Goal: Information Seeking & Learning: Learn about a topic

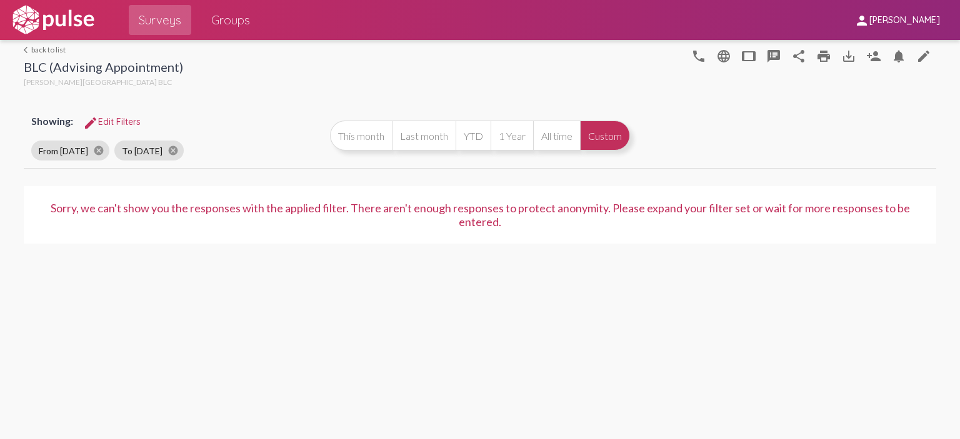
click at [50, 48] on link "arrow_back_ios back to list" at bounding box center [103, 49] width 159 height 9
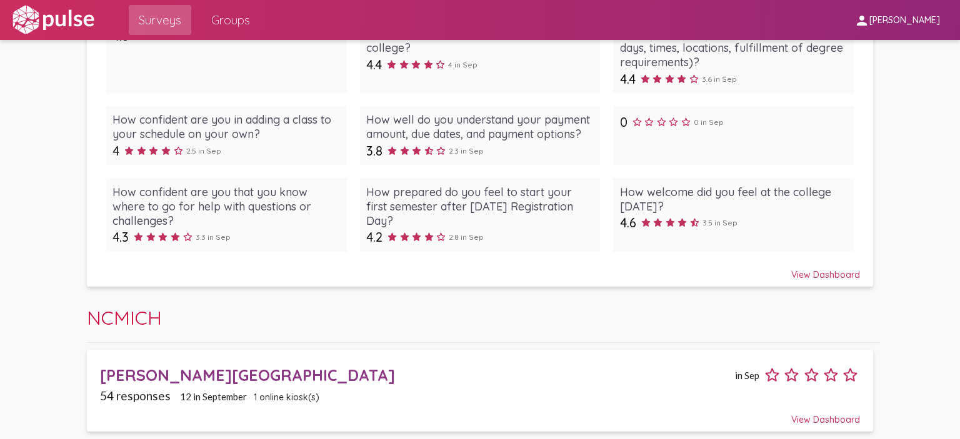
scroll to position [1388, 0]
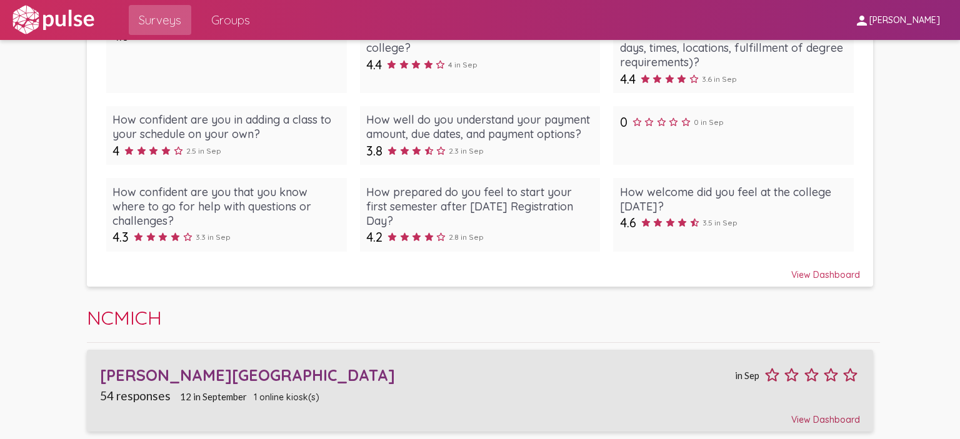
click at [205, 378] on div "Borra Learning Center" at bounding box center [416, 374] width 632 height 19
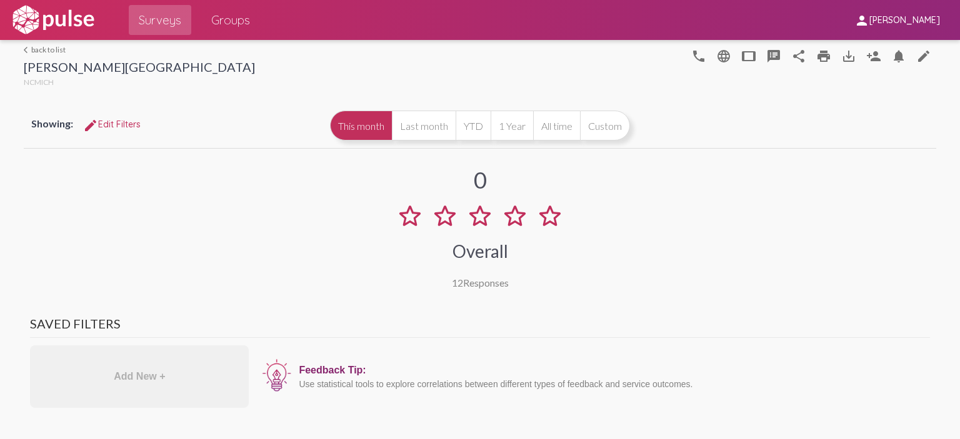
click at [38, 48] on link "arrow_back_ios back to list" at bounding box center [139, 49] width 231 height 9
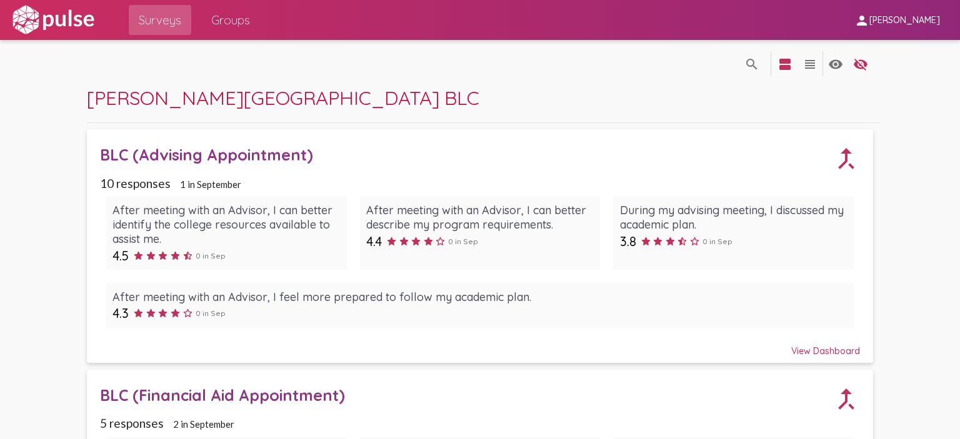
click at [230, 15] on span "Groups" at bounding box center [230, 20] width 39 height 22
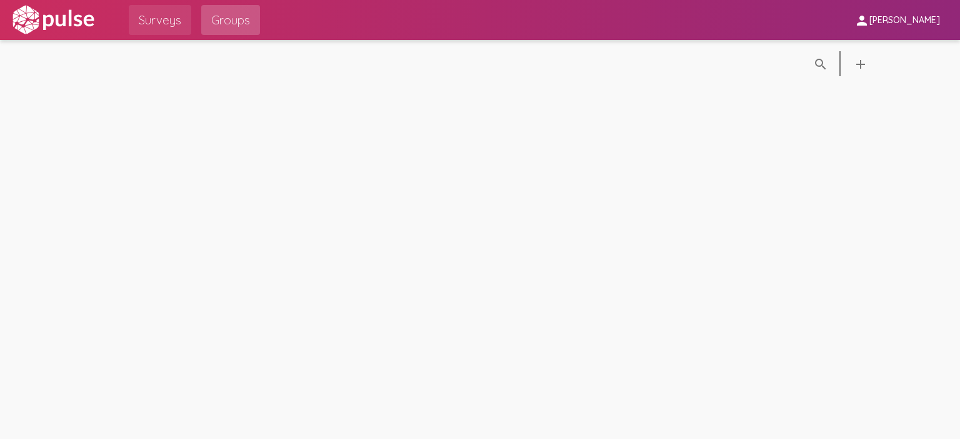
click at [144, 21] on span "Surveys" at bounding box center [160, 20] width 42 height 22
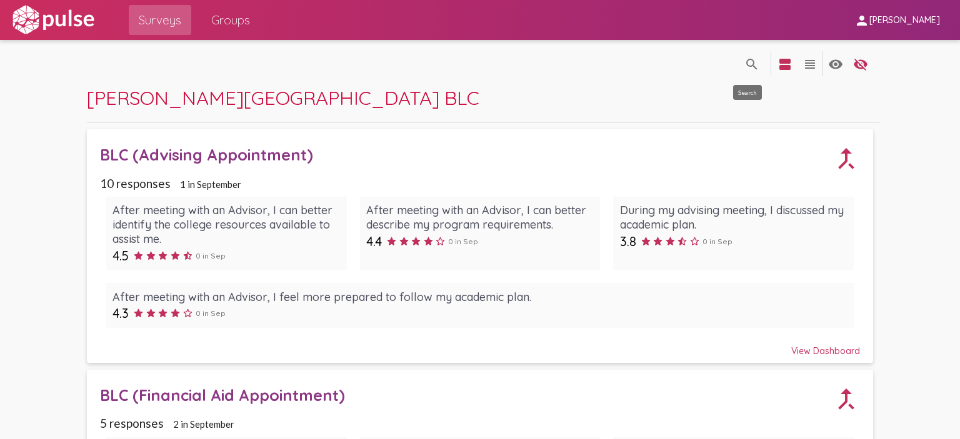
click at [744, 66] on mat-icon "search" at bounding box center [751, 64] width 15 height 15
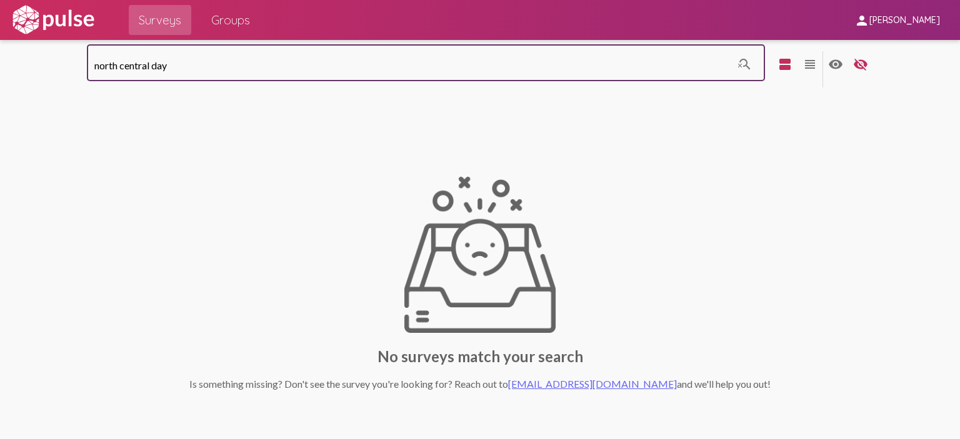
type input "north central day"
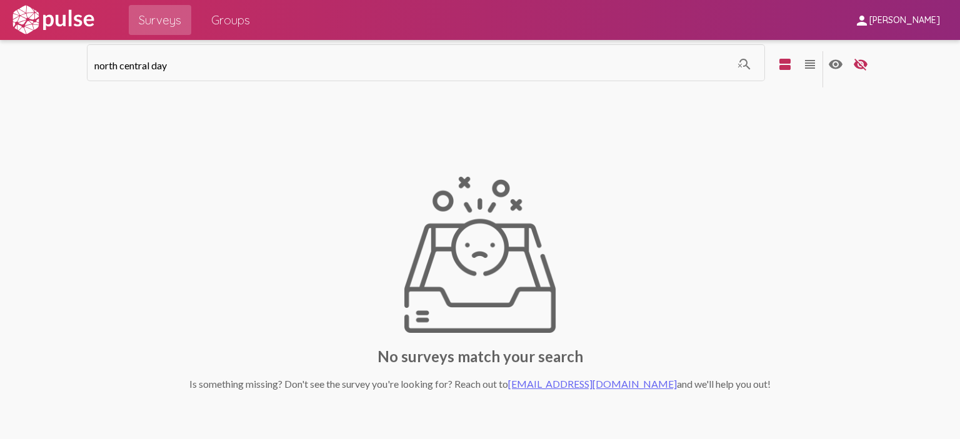
click at [56, 19] on img at bounding box center [53, 19] width 86 height 31
click at [912, 19] on span "Erin Sonneveldt" at bounding box center [904, 20] width 71 height 11
click at [157, 26] on div at bounding box center [480, 219] width 960 height 439
click at [57, 26] on img at bounding box center [53, 19] width 86 height 31
click at [802, 60] on mat-icon "view_headline" at bounding box center [809, 64] width 15 height 15
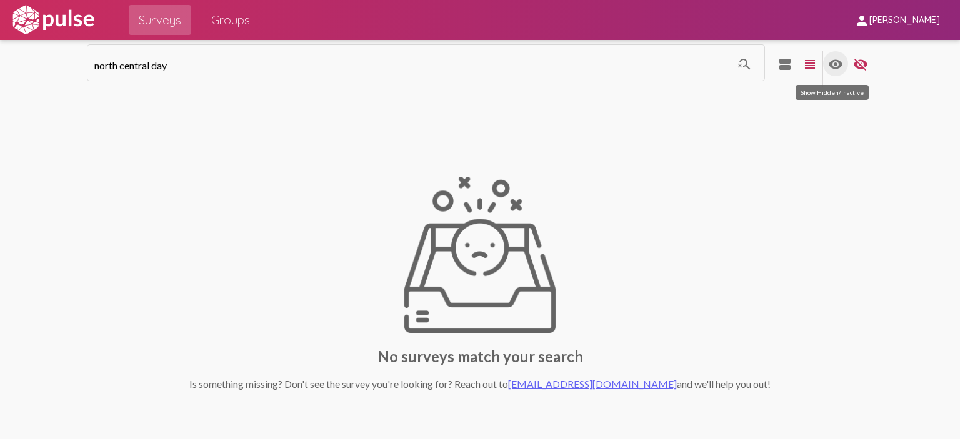
click at [828, 67] on mat-icon "visibility" at bounding box center [835, 64] width 15 height 15
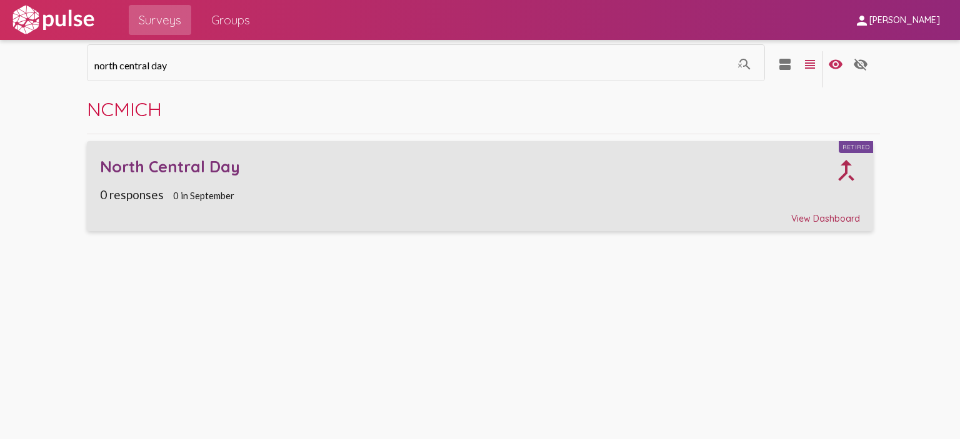
click at [217, 169] on div "North Central Day" at bounding box center [466, 166] width 733 height 19
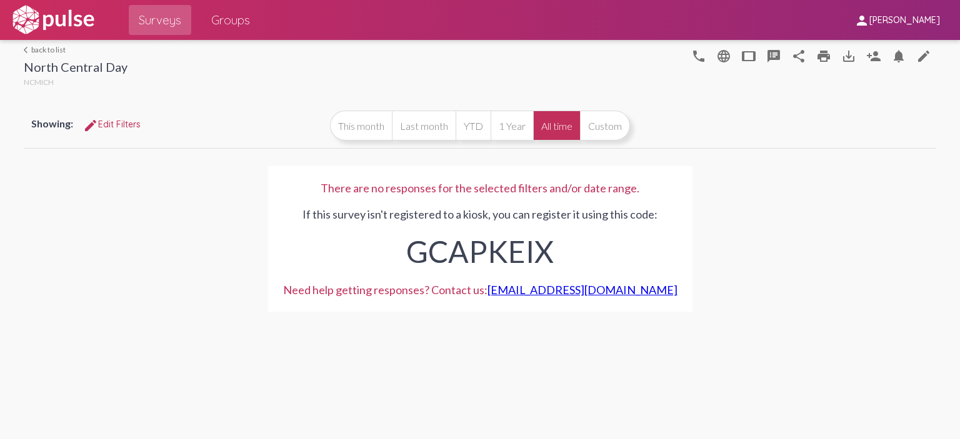
click at [47, 121] on span "Showing:" at bounding box center [52, 123] width 42 height 12
click at [50, 49] on link "arrow_back_ios back to list" at bounding box center [76, 49] width 104 height 9
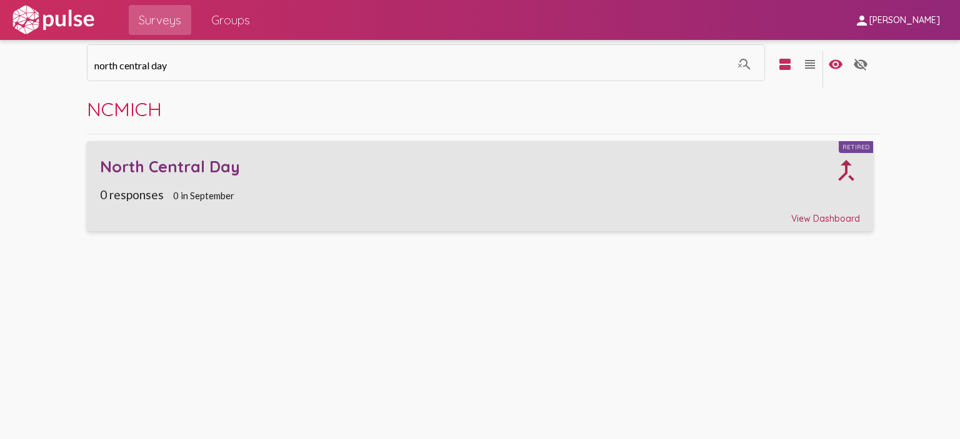
click at [822, 214] on div "View Dashboard" at bounding box center [480, 213] width 760 height 22
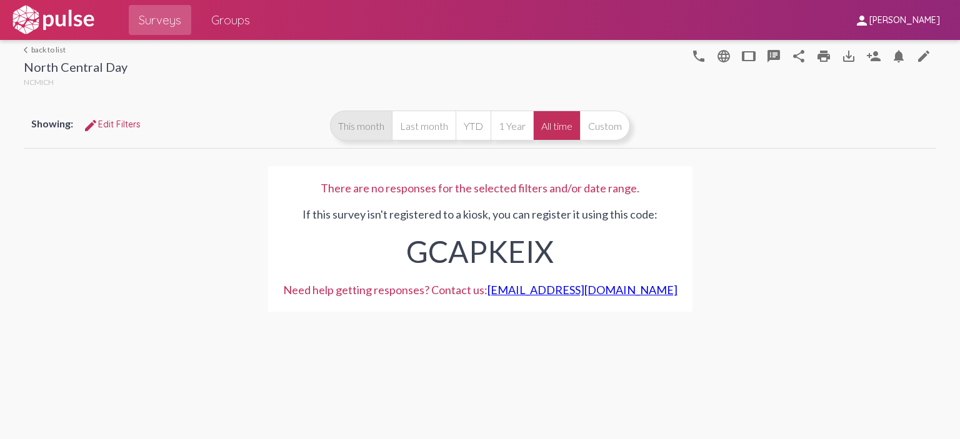
click at [378, 126] on button "This month" at bounding box center [361, 126] width 62 height 30
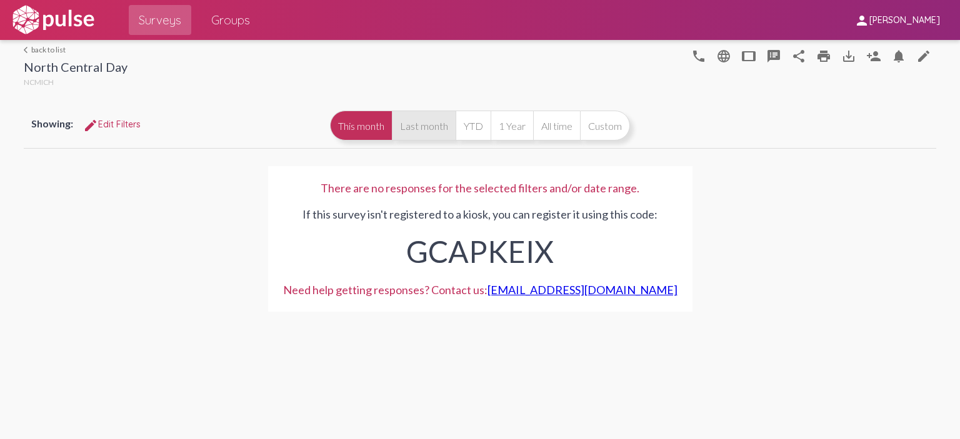
click at [425, 131] on button "Last month" at bounding box center [424, 126] width 64 height 30
click at [51, 125] on span "Showing:" at bounding box center [52, 123] width 42 height 12
click at [57, 49] on link "arrow_back_ios back to list" at bounding box center [76, 49] width 104 height 9
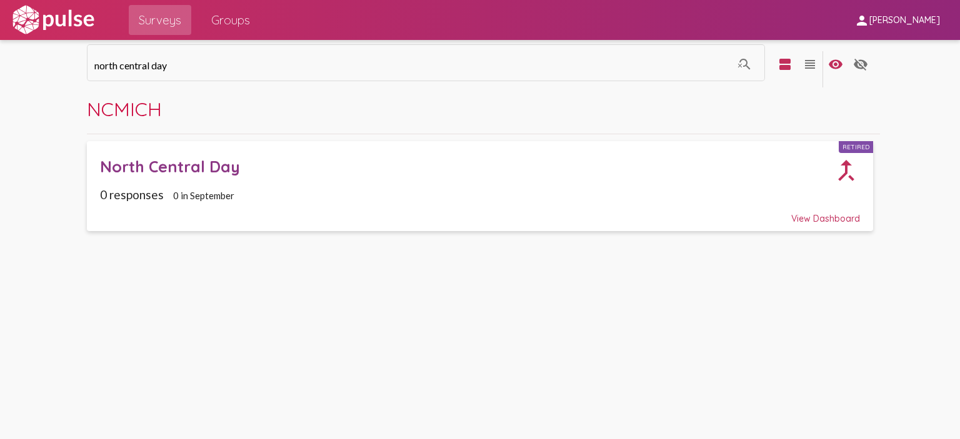
click at [175, 17] on span "Surveys" at bounding box center [160, 20] width 42 height 22
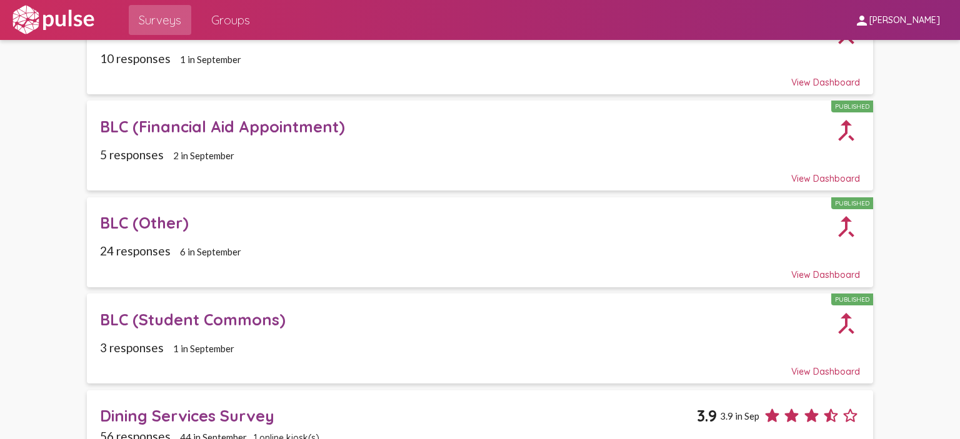
scroll to position [187, 0]
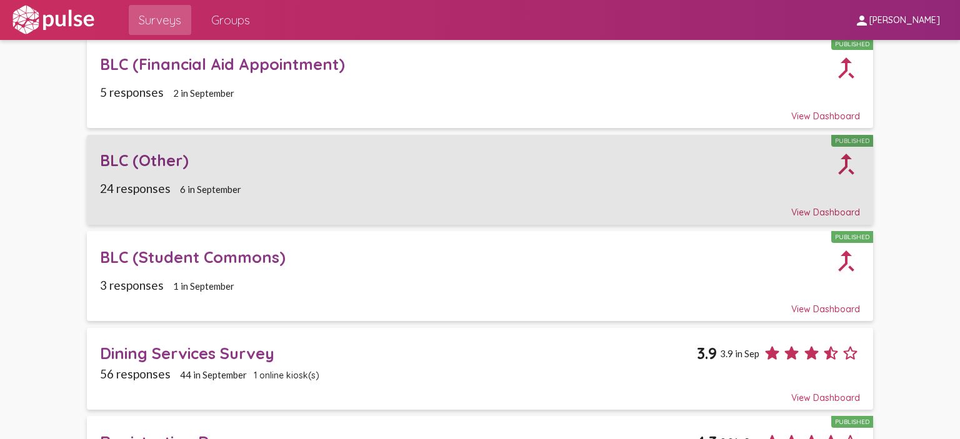
click at [149, 164] on div "BLC (Other)" at bounding box center [466, 160] width 733 height 19
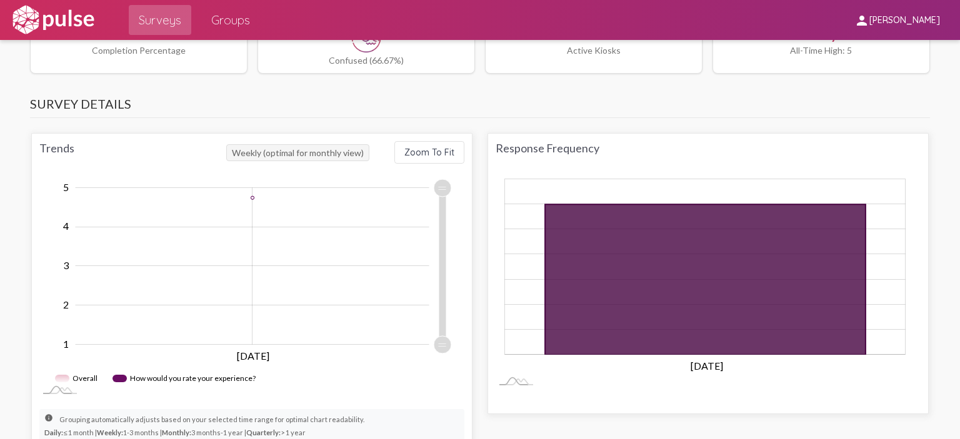
scroll to position [625, 0]
drag, startPoint x: 575, startPoint y: 101, endPoint x: 583, endPoint y: 107, distance: 10.2
click at [575, 101] on h3 "Survey Details" at bounding box center [479, 107] width 899 height 22
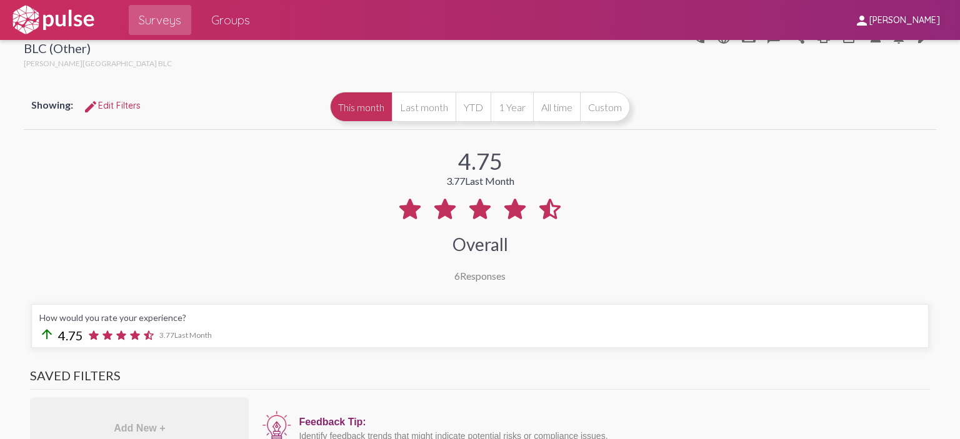
scroll to position [0, 0]
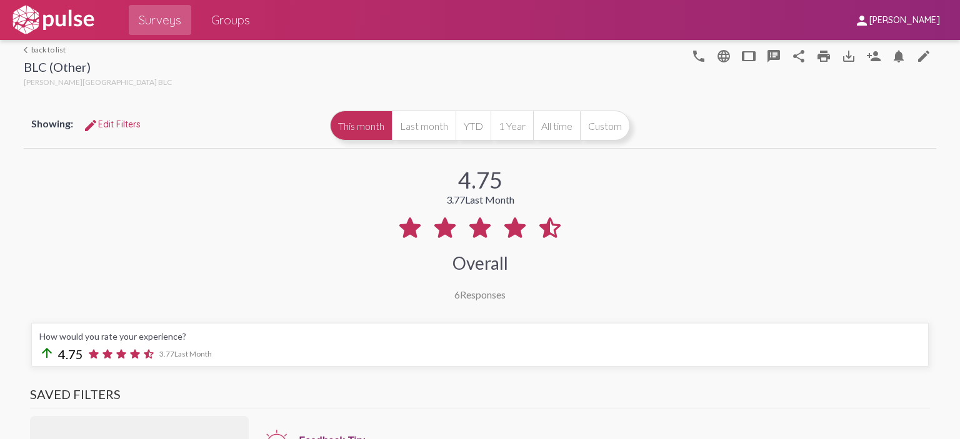
click at [53, 47] on link "arrow_back_ios back to list" at bounding box center [98, 49] width 148 height 9
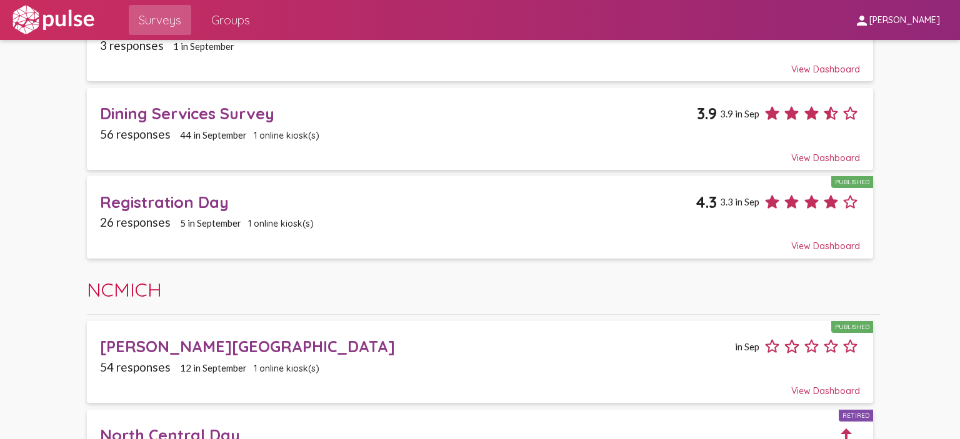
scroll to position [437, 0]
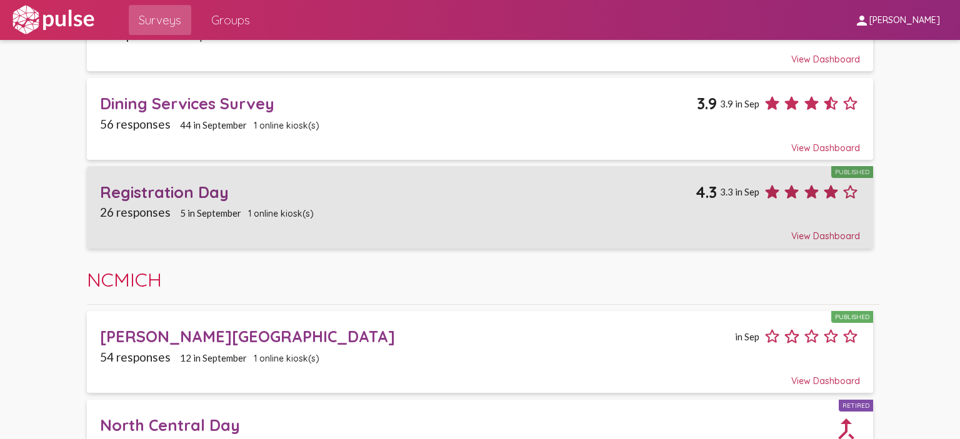
click at [212, 184] on div "Registration Day" at bounding box center [397, 191] width 595 height 19
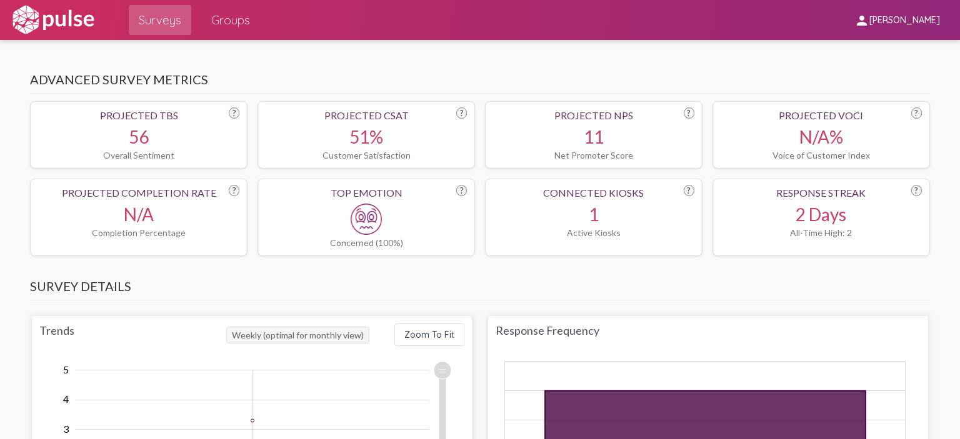
scroll to position [412, 0]
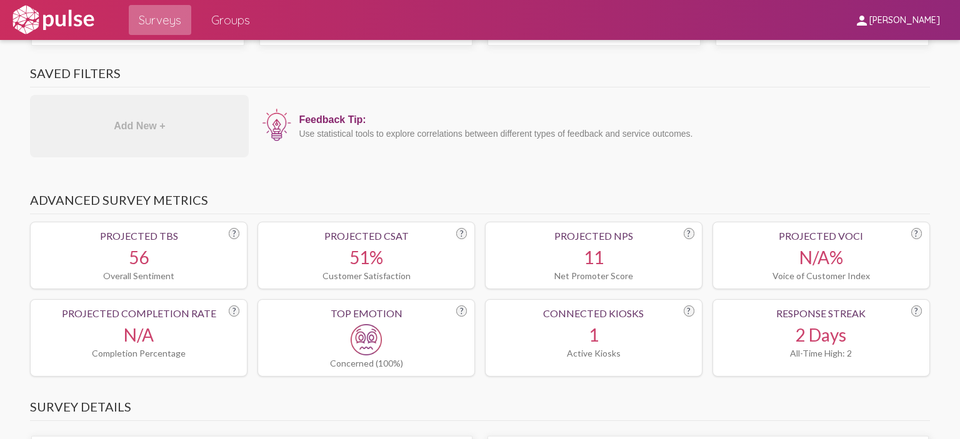
click at [170, 16] on span "Surveys" at bounding box center [160, 20] width 42 height 22
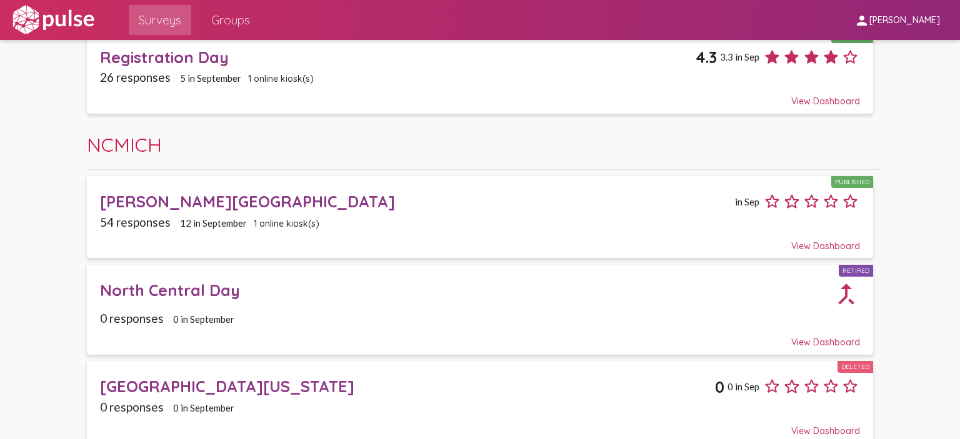
scroll to position [575, 0]
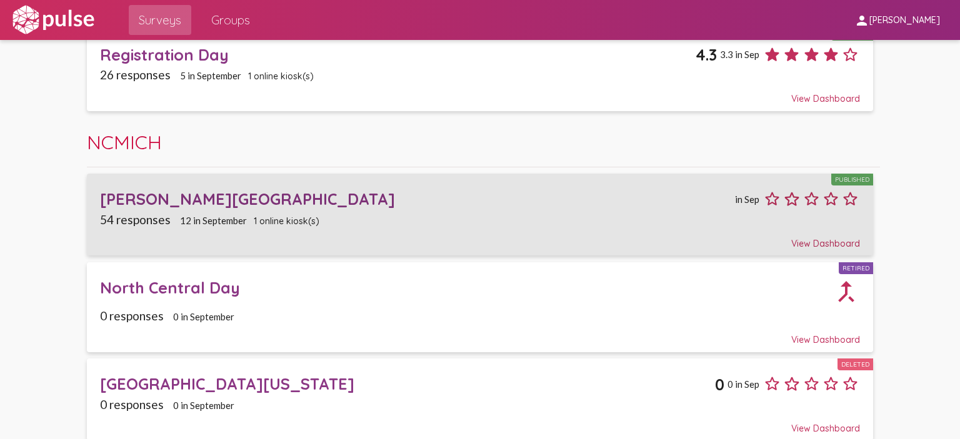
click at [175, 189] on div "Borra Learning Center" at bounding box center [416, 198] width 632 height 19
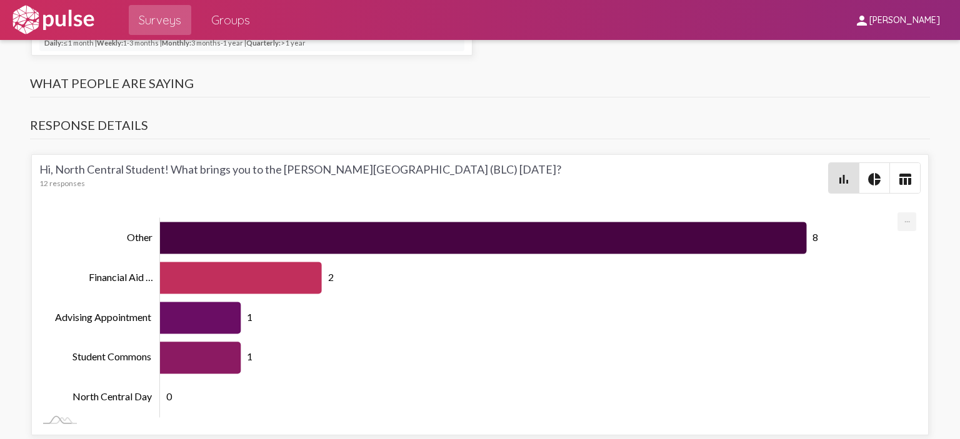
scroll to position [944, 0]
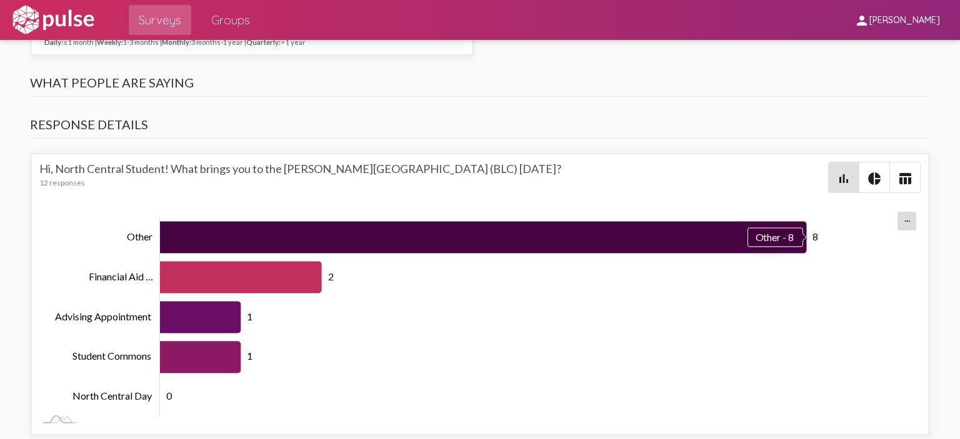
click at [187, 224] on icon "Series" at bounding box center [483, 238] width 647 height 32
click at [756, 232] on icon "Series" at bounding box center [483, 238] width 647 height 32
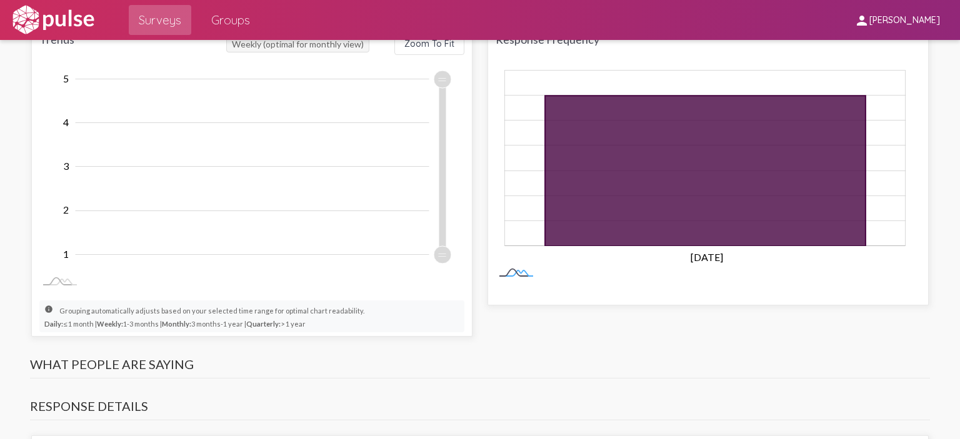
scroll to position [632, 0]
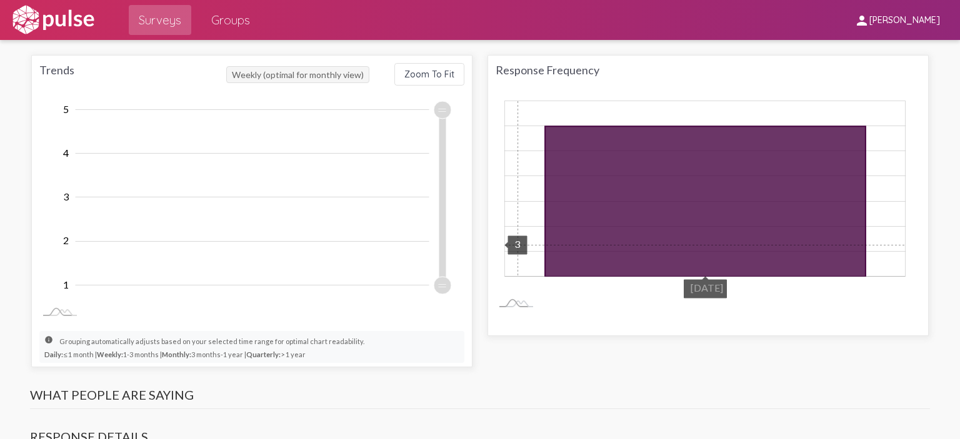
click at [512, 239] on rect "Chart" at bounding box center [705, 189] width 400 height 176
click at [512, 302] on icon at bounding box center [516, 303] width 34 height 7
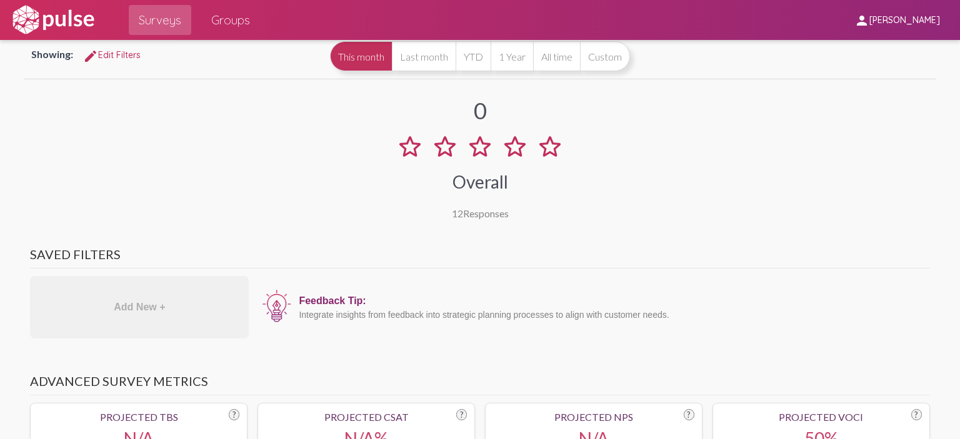
scroll to position [0, 0]
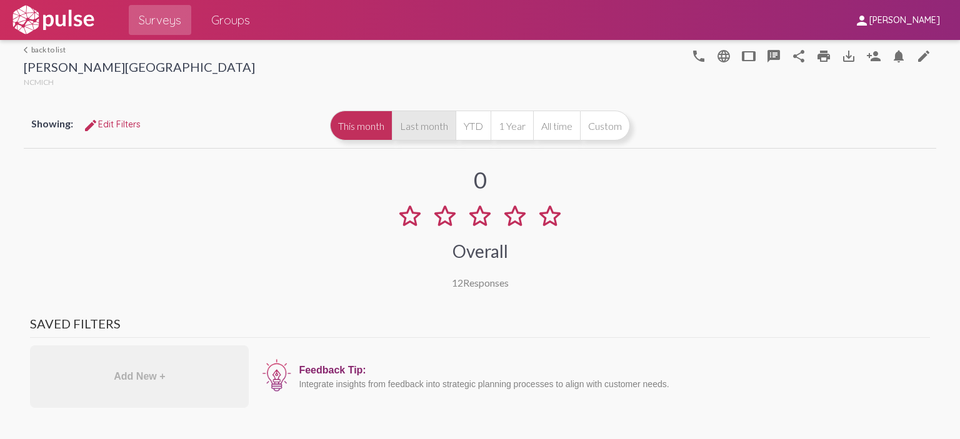
click at [435, 124] on button "Last month" at bounding box center [424, 126] width 64 height 30
click at [35, 52] on link "arrow_back_ios back to list" at bounding box center [139, 49] width 231 height 9
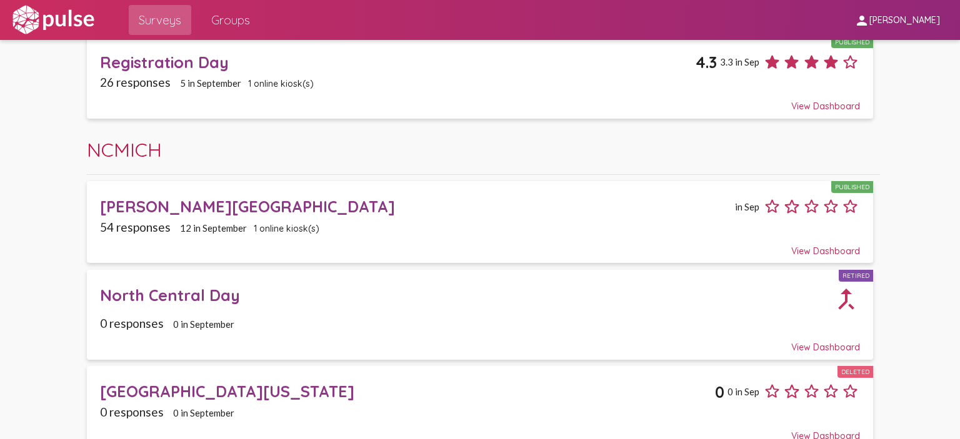
scroll to position [575, 0]
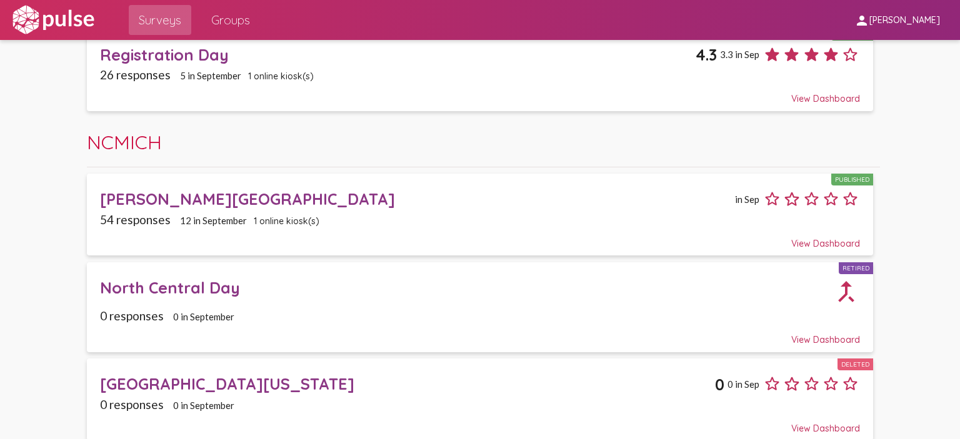
click at [219, 282] on div "North Central Day" at bounding box center [466, 287] width 733 height 19
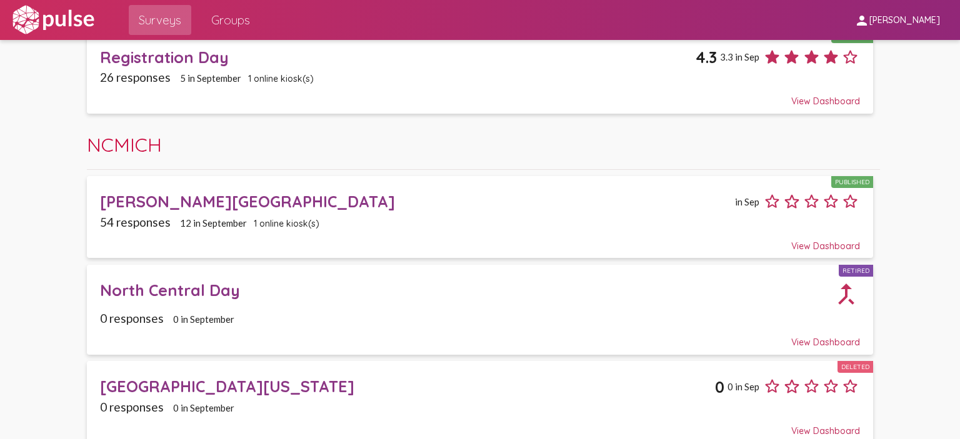
scroll to position [575, 0]
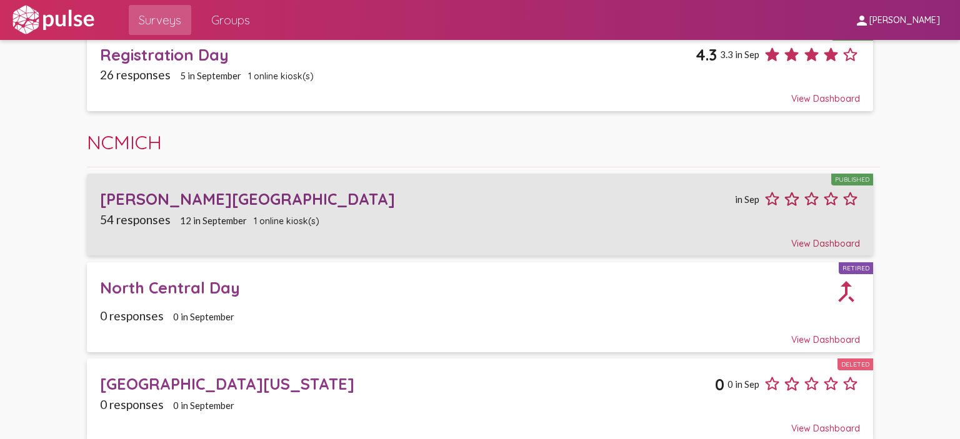
click at [206, 190] on div "Borra Learning Center" at bounding box center [416, 198] width 632 height 19
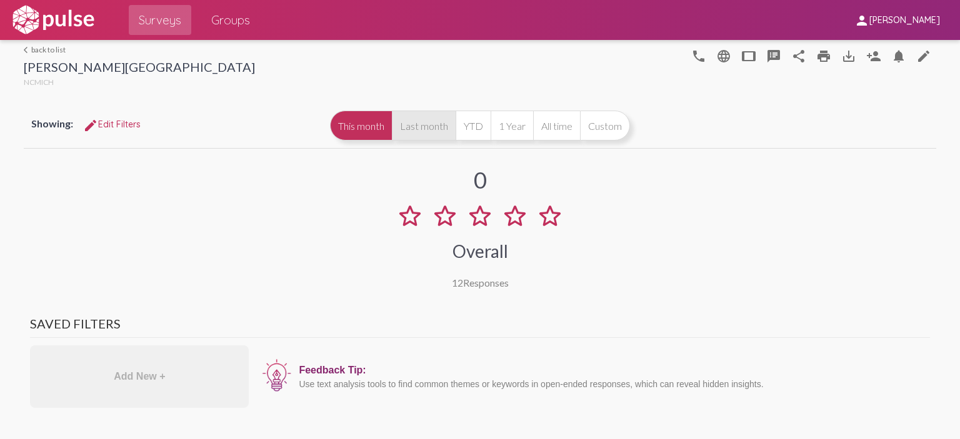
click at [432, 125] on button "Last month" at bounding box center [424, 126] width 64 height 30
click at [48, 47] on link "arrow_back_ios back to list" at bounding box center [139, 49] width 231 height 9
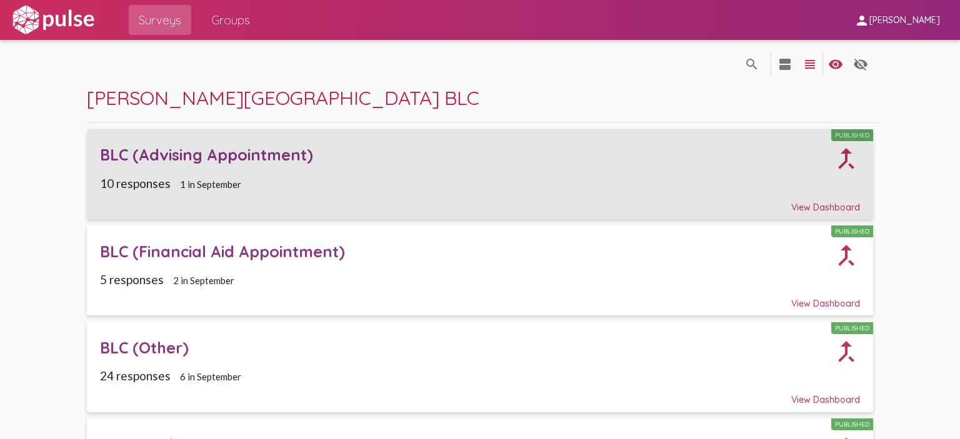
click at [224, 150] on div "BLC (Advising Appointment)" at bounding box center [466, 154] width 733 height 19
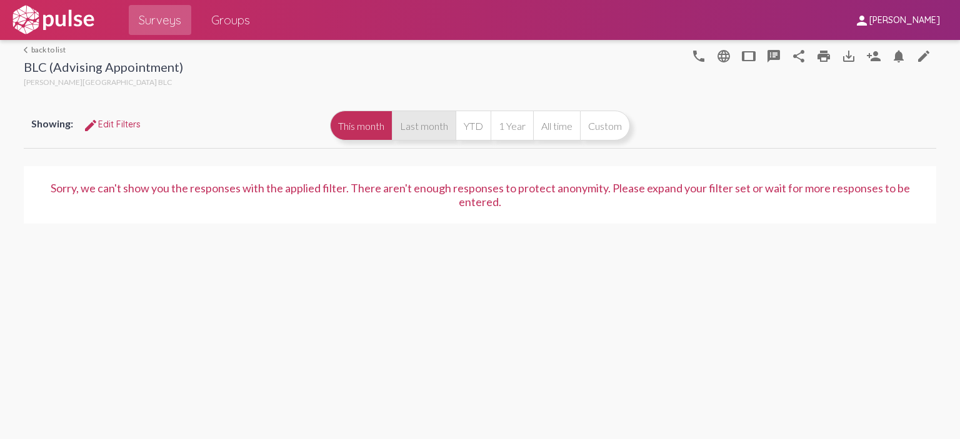
click at [422, 128] on button "Last month" at bounding box center [424, 126] width 64 height 30
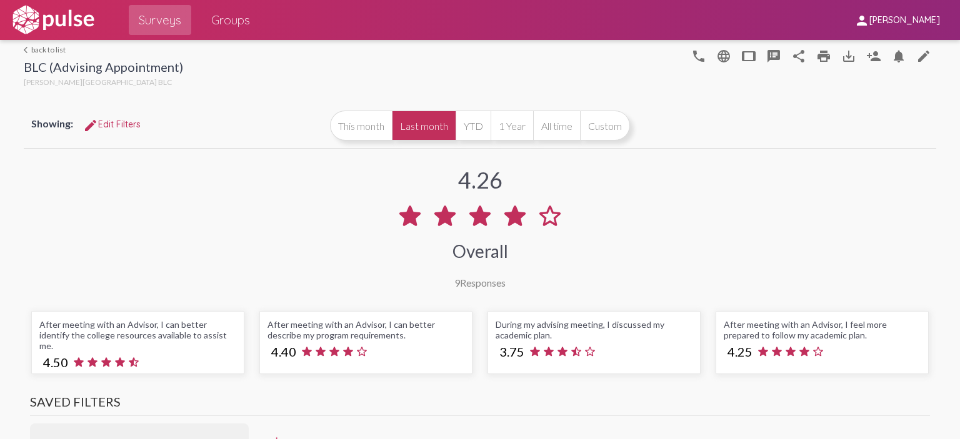
click at [52, 50] on link "arrow_back_ios back to list" at bounding box center [103, 49] width 159 height 9
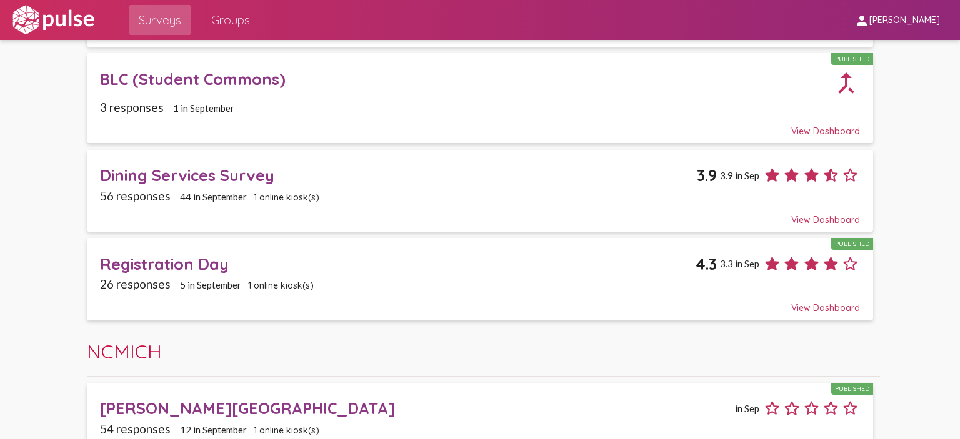
scroll to position [437, 0]
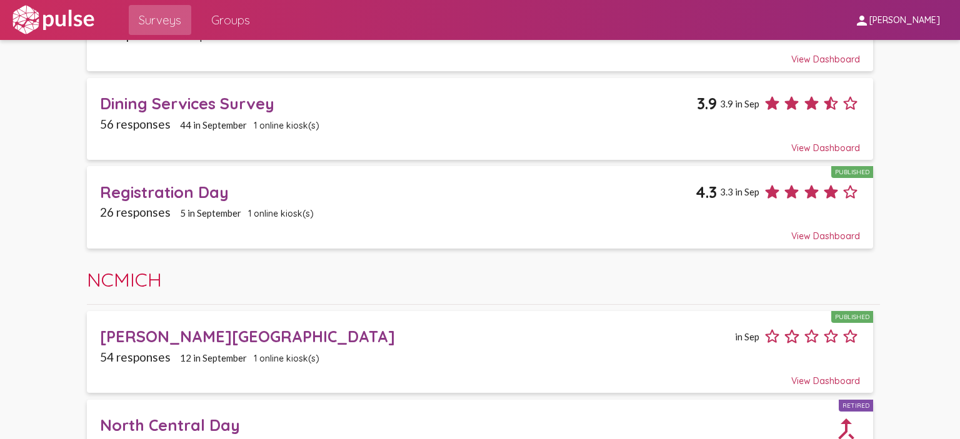
click at [172, 191] on div "Registration Day" at bounding box center [397, 191] width 595 height 19
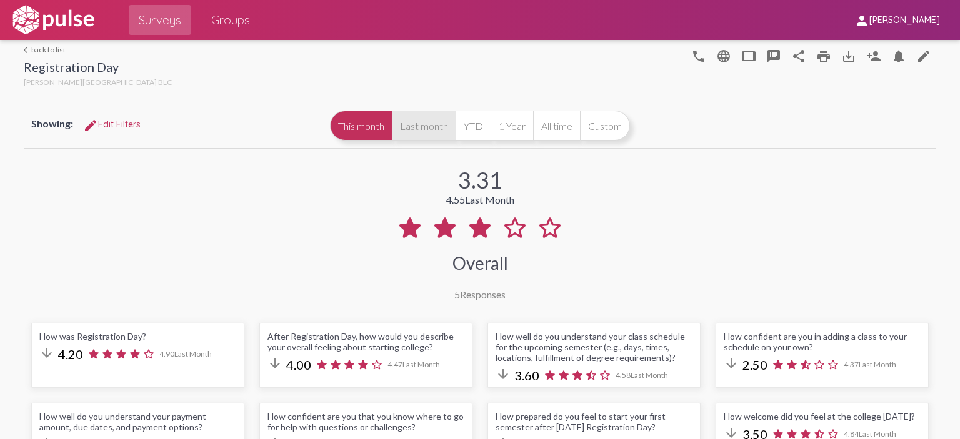
click at [404, 131] on button "Last month" at bounding box center [424, 126] width 64 height 30
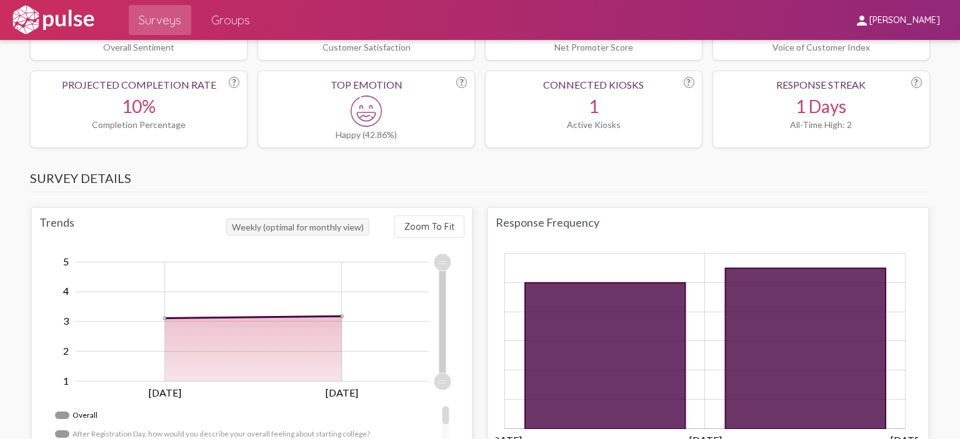
scroll to position [812, 0]
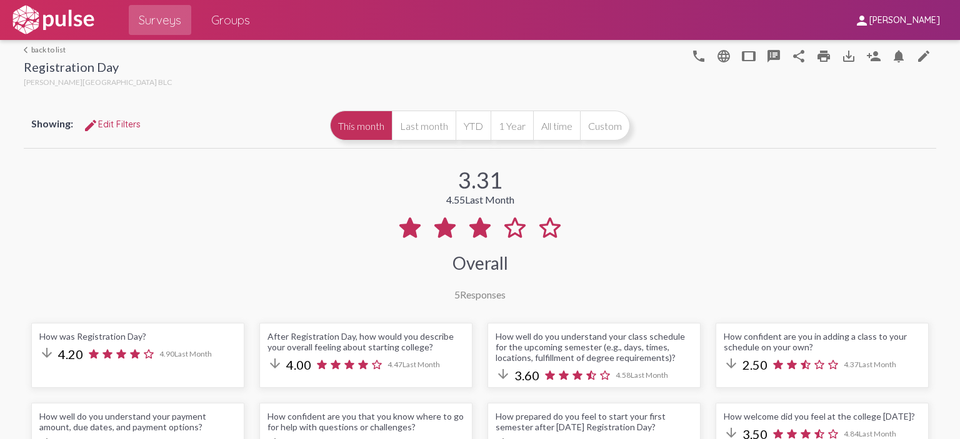
click at [38, 46] on link "arrow_back_ios back to list" at bounding box center [98, 49] width 148 height 9
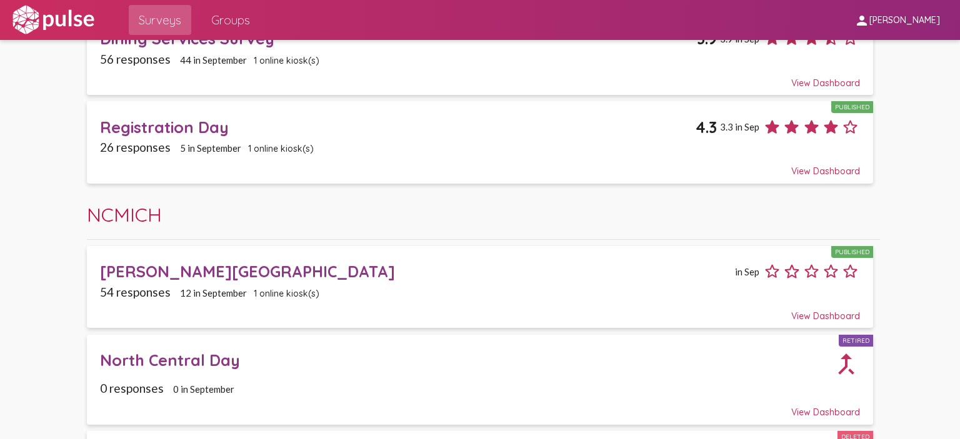
scroll to position [575, 0]
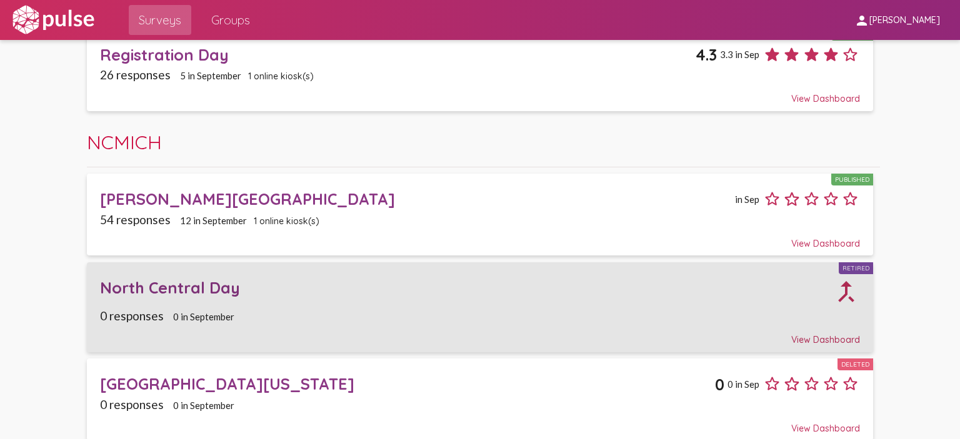
click at [203, 290] on div "North Central Day" at bounding box center [466, 287] width 733 height 19
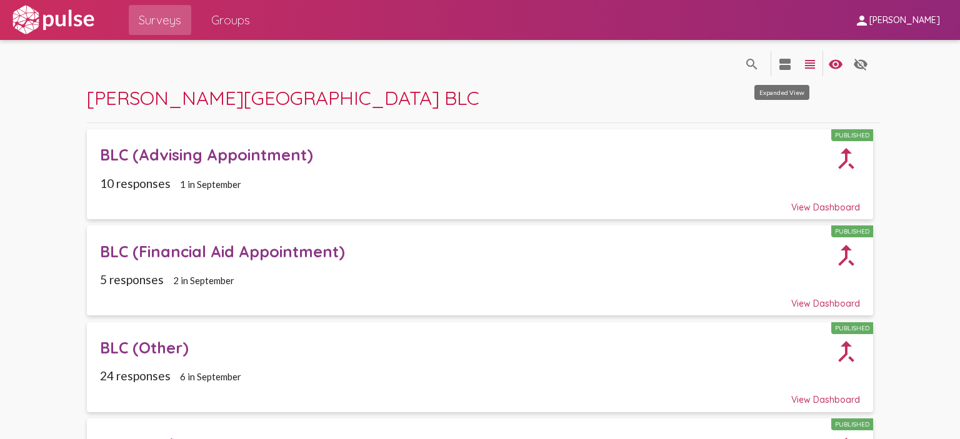
click at [777, 62] on mat-icon "view_agenda" at bounding box center [784, 64] width 15 height 15
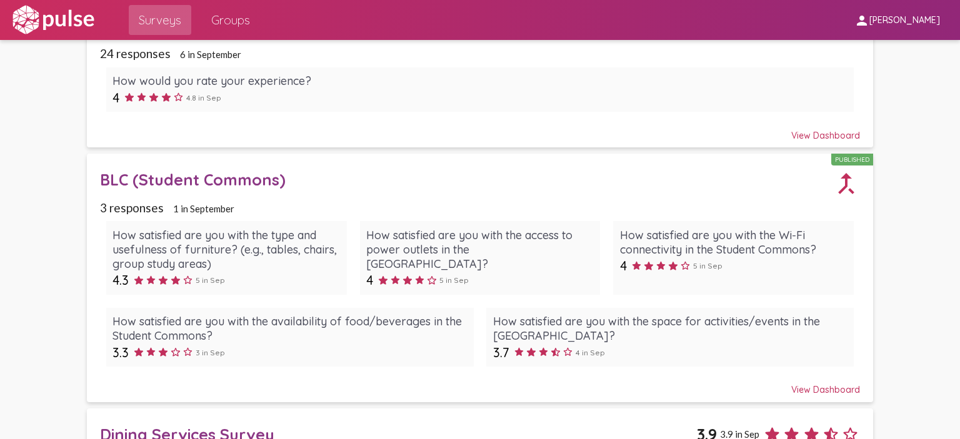
scroll to position [562, 0]
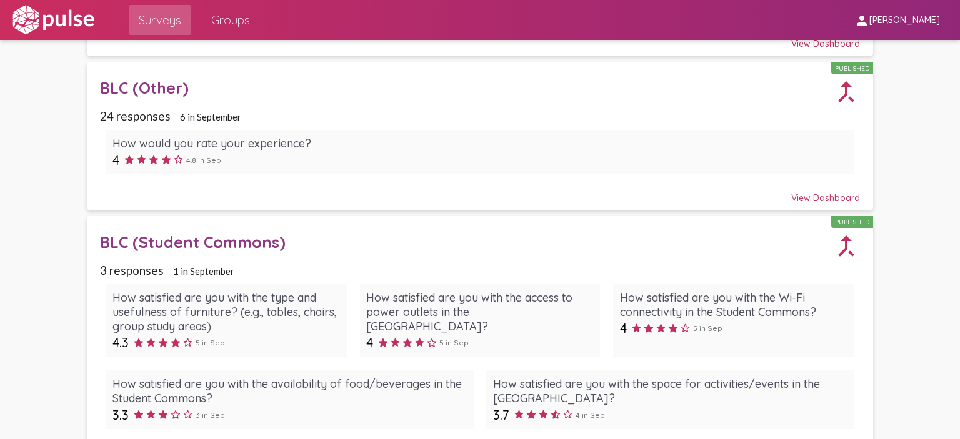
click at [805, 198] on div "View Dashboard" at bounding box center [480, 192] width 760 height 22
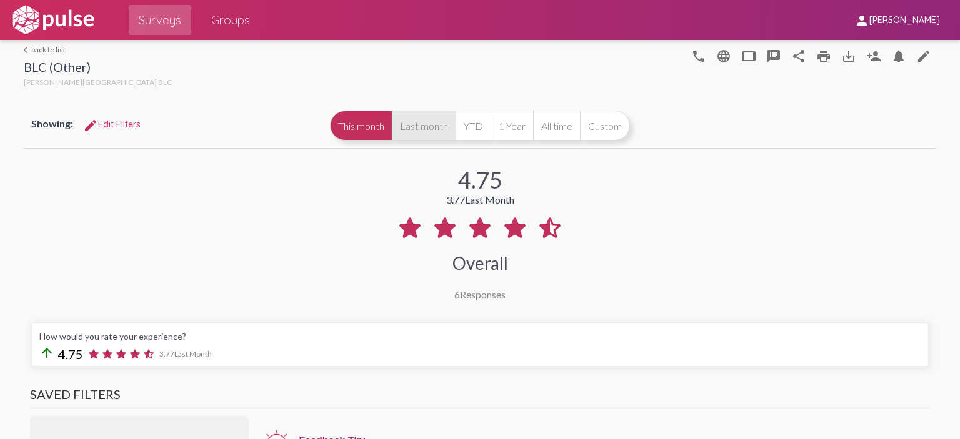
click at [421, 131] on button "Last month" at bounding box center [424, 126] width 64 height 30
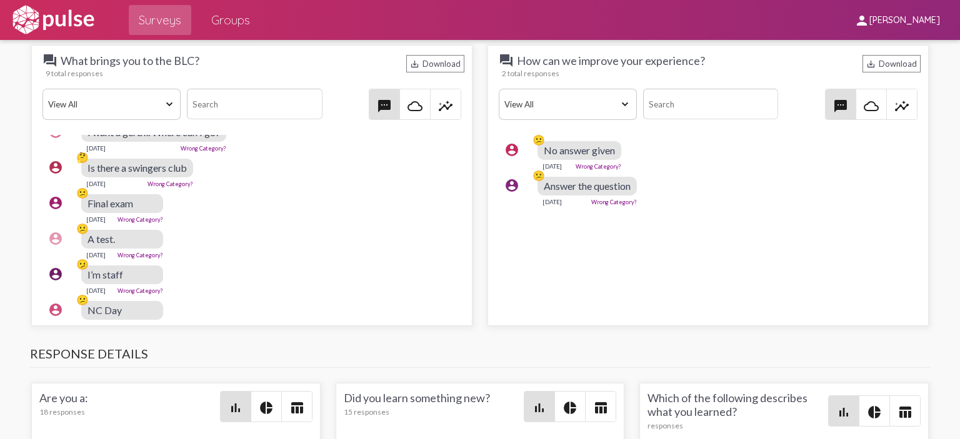
scroll to position [147, 0]
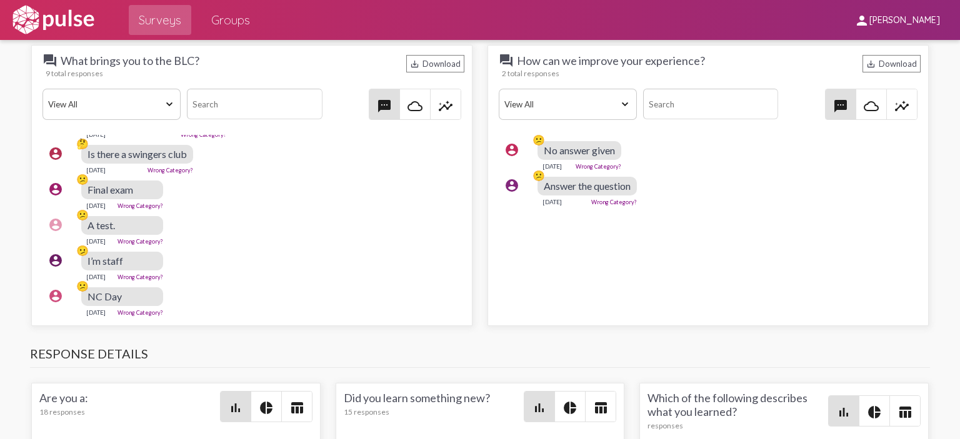
click at [115, 291] on span "NC Day" at bounding box center [104, 297] width 34 height 12
click at [117, 102] on select "View All Positive Neutral Negative Happy Meh Suggestions Angry Disgust Sadness …" at bounding box center [111, 104] width 138 height 31
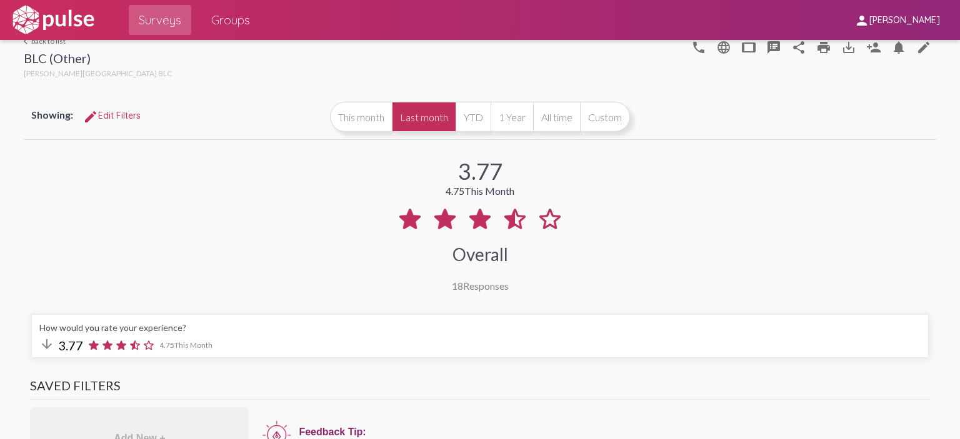
scroll to position [0, 0]
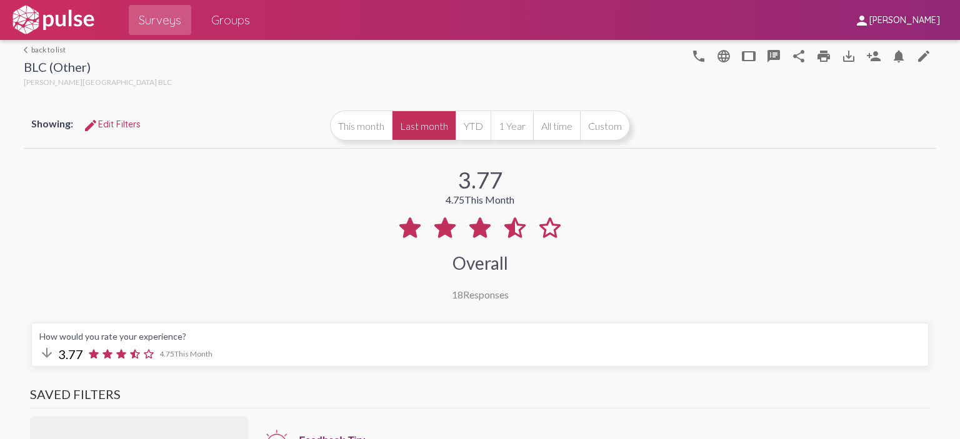
click at [55, 51] on link "arrow_back_ios back to list" at bounding box center [98, 49] width 148 height 9
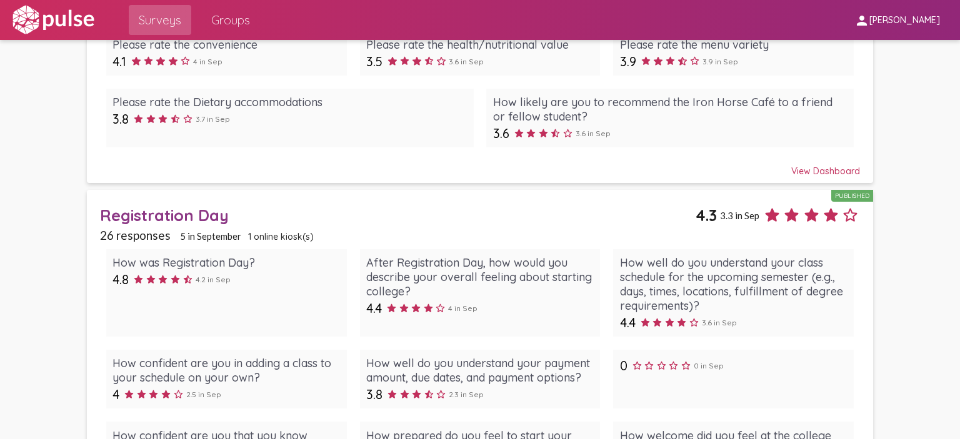
scroll to position [1071, 0]
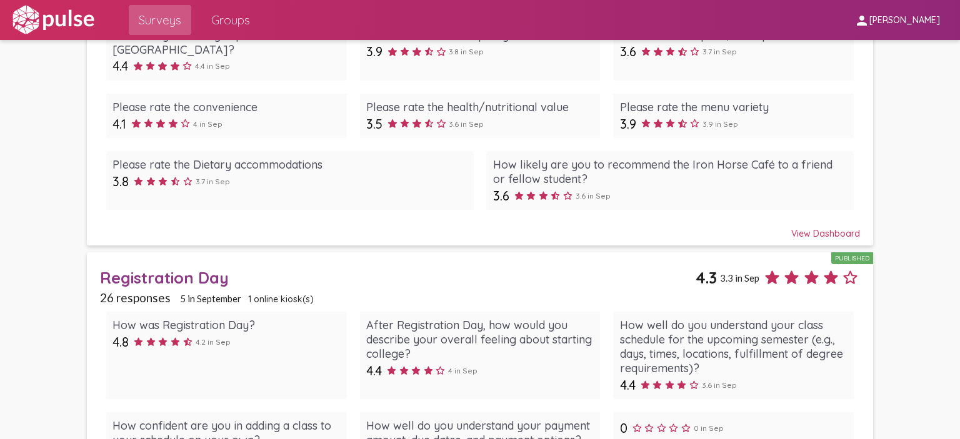
click at [157, 272] on div "Registration Day" at bounding box center [397, 277] width 595 height 19
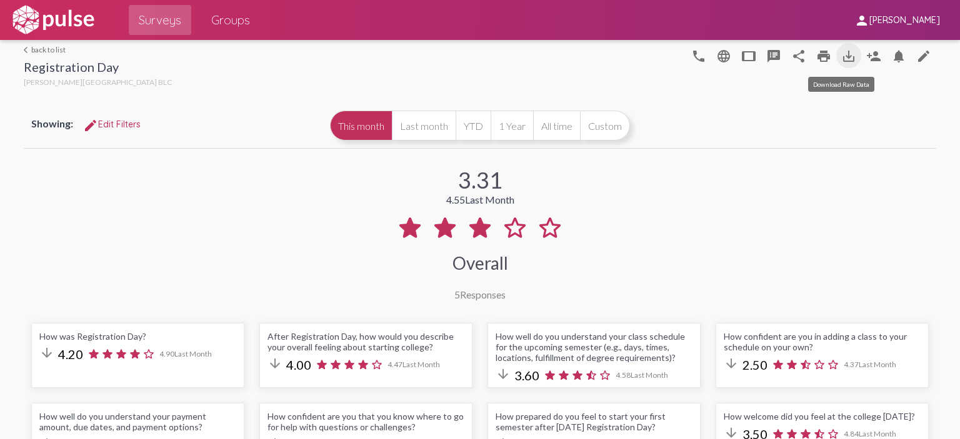
click at [841, 54] on mat-icon "save_alt" at bounding box center [848, 56] width 15 height 15
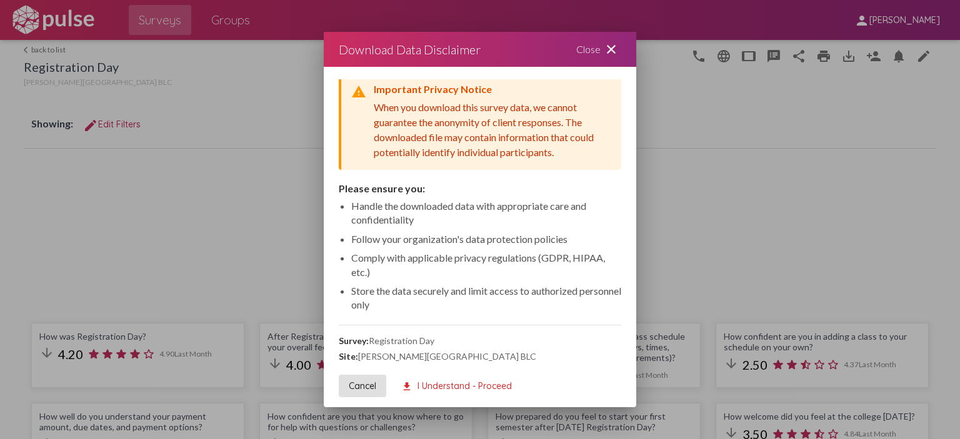
scroll to position [7, 0]
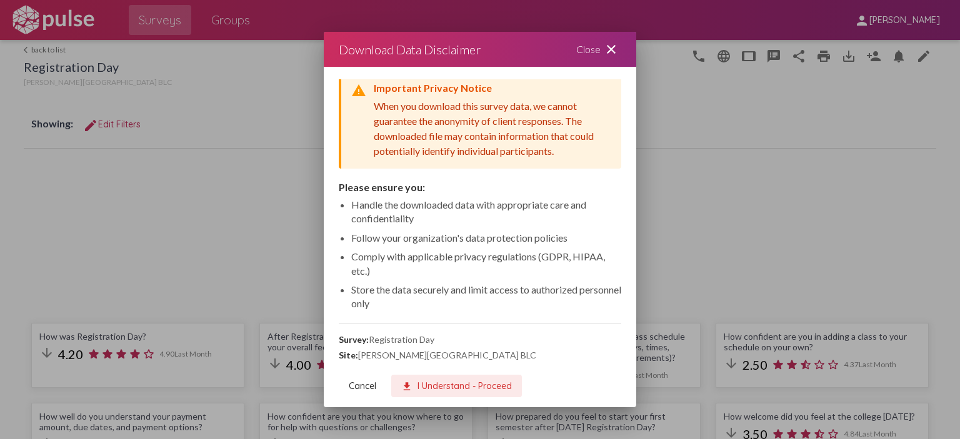
click at [444, 385] on span "download I Understand - Proceed" at bounding box center [456, 385] width 111 height 11
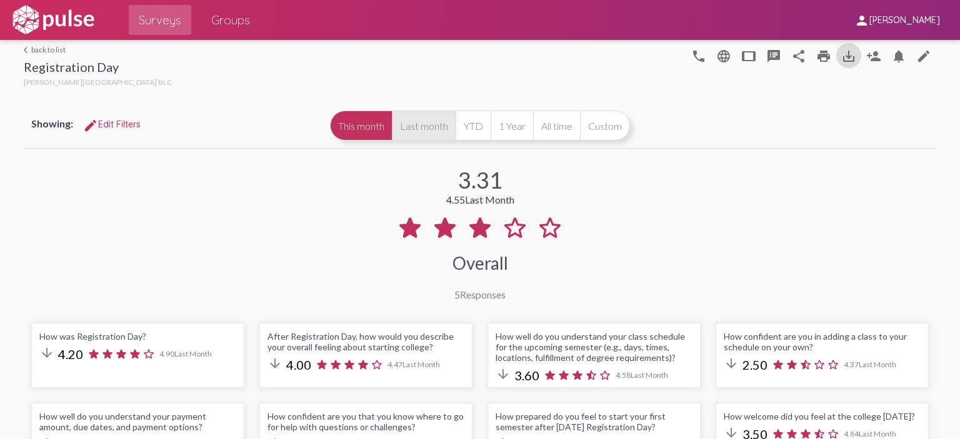
click at [415, 129] on button "Last month" at bounding box center [424, 126] width 64 height 30
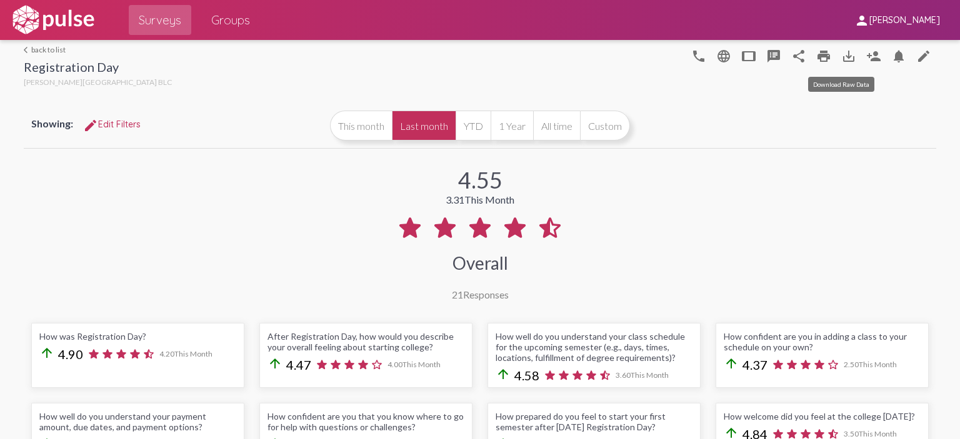
click at [841, 55] on mat-icon "save_alt" at bounding box center [848, 56] width 15 height 15
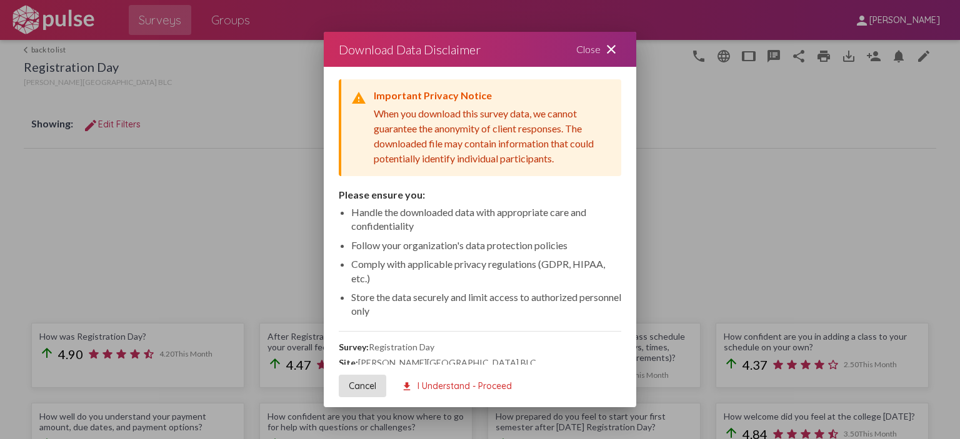
click at [449, 384] on span "download I Understand - Proceed" at bounding box center [456, 385] width 111 height 11
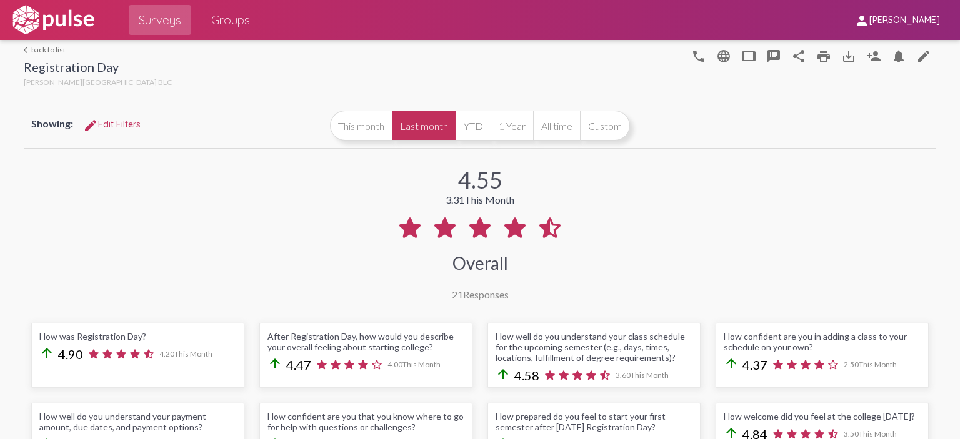
click at [43, 52] on link "arrow_back_ios back to list" at bounding box center [98, 49] width 148 height 9
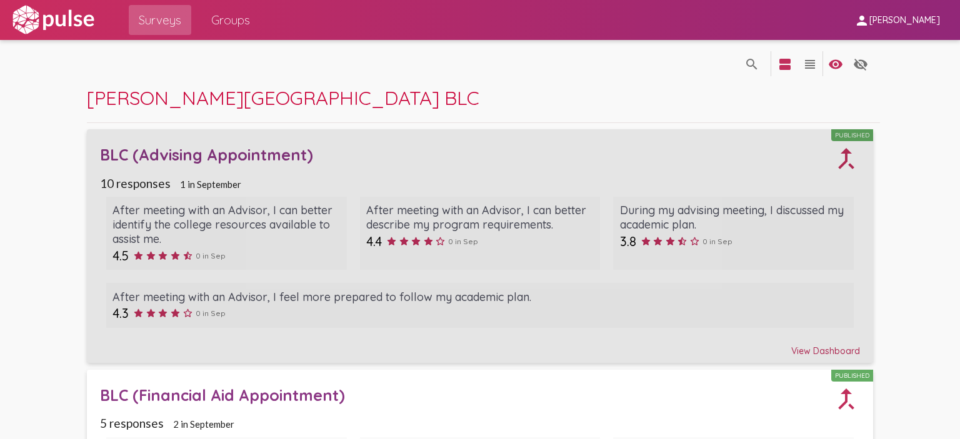
click at [232, 158] on div "BLC (Advising Appointment)" at bounding box center [466, 154] width 733 height 19
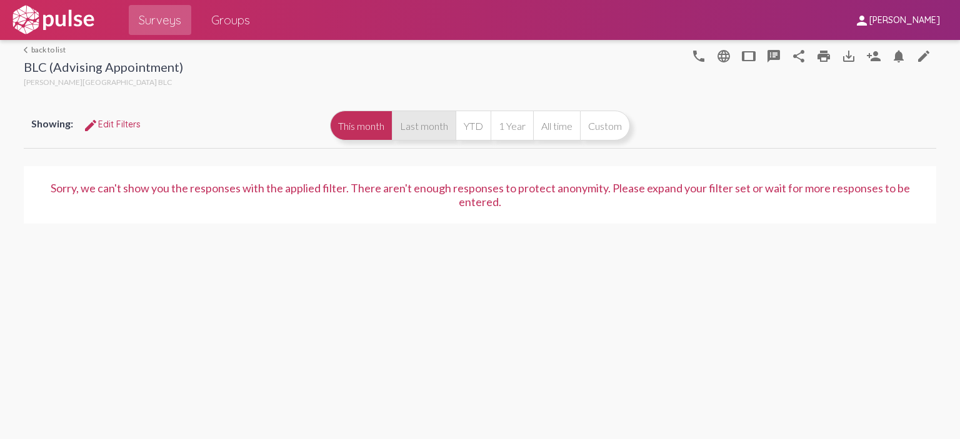
click at [420, 127] on button "Last month" at bounding box center [424, 126] width 64 height 30
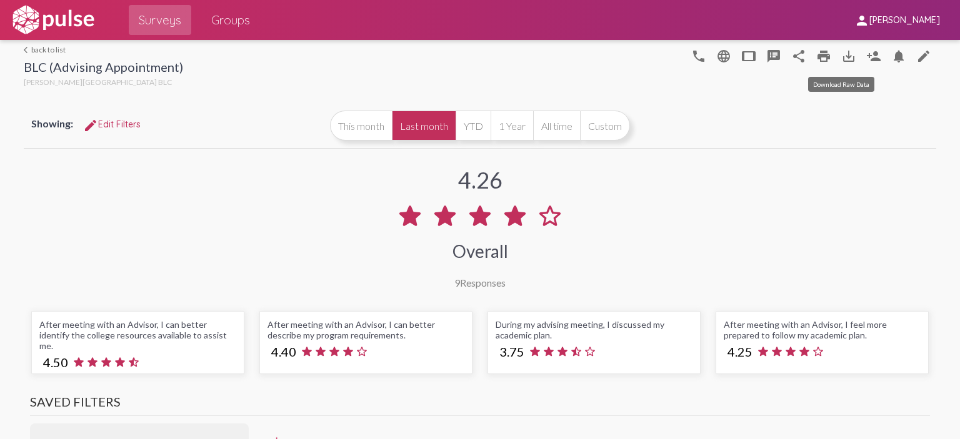
click at [844, 57] on mat-icon "save_alt" at bounding box center [848, 56] width 15 height 15
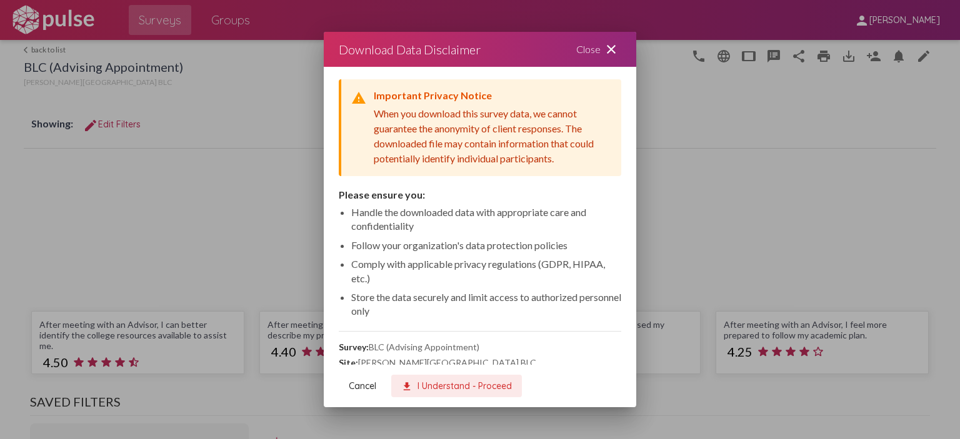
click at [437, 387] on span "download I Understand - Proceed" at bounding box center [456, 385] width 111 height 11
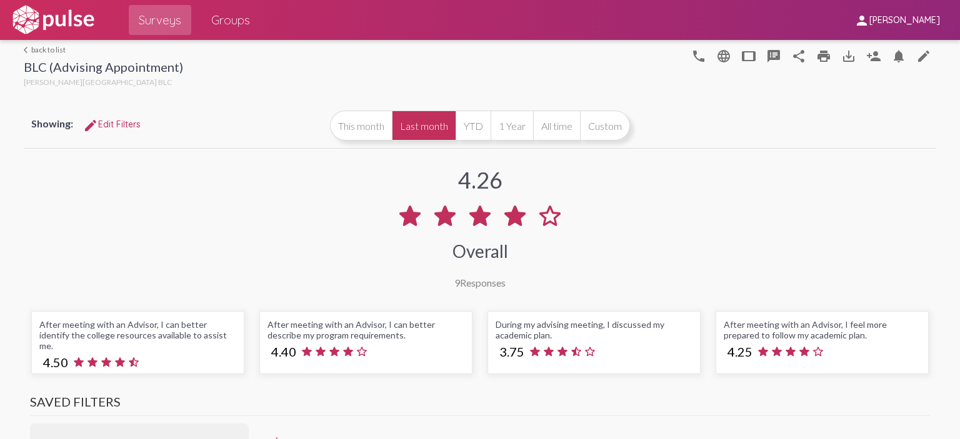
click at [41, 47] on link "arrow_back_ios back to list" at bounding box center [103, 49] width 159 height 9
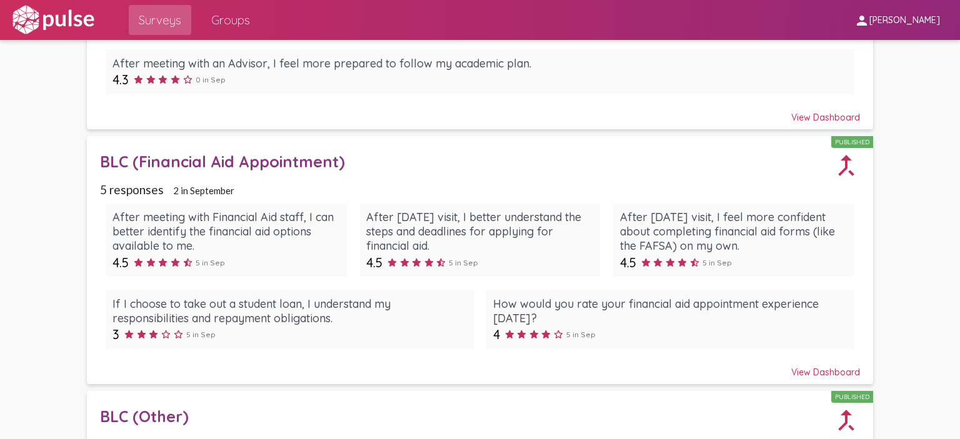
scroll to position [250, 0]
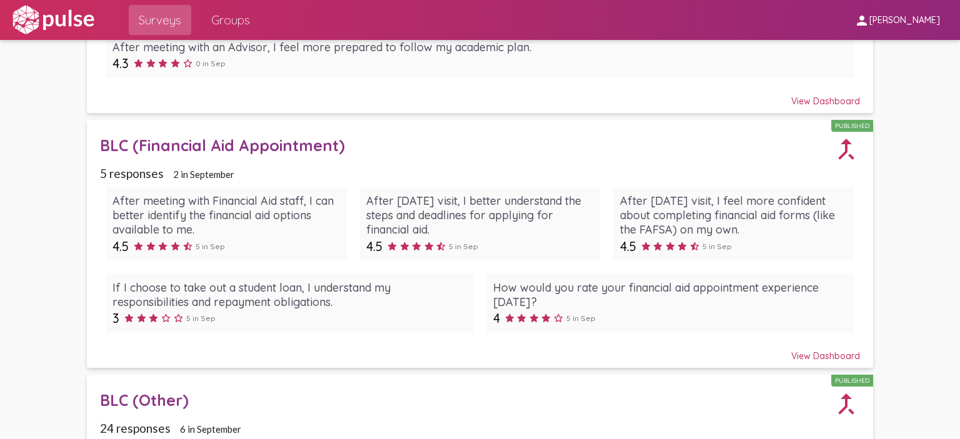
click at [271, 145] on div "BLC (Financial Aid Appointment)" at bounding box center [466, 145] width 733 height 19
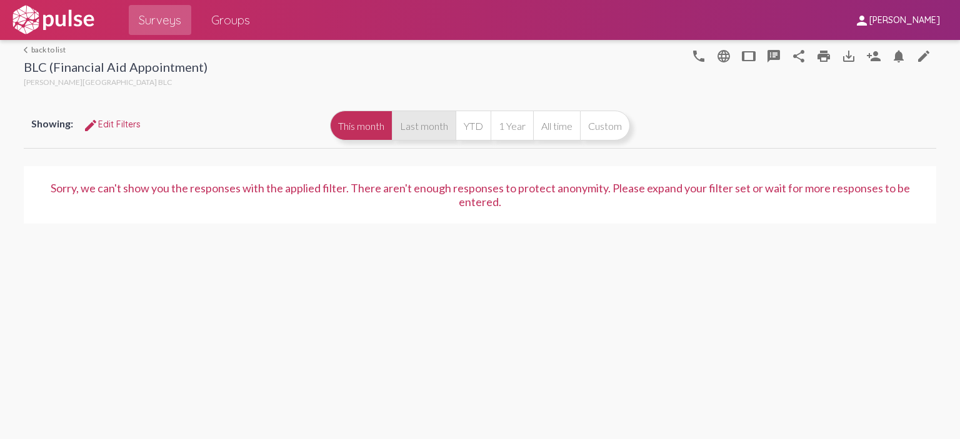
click at [427, 129] on button "Last month" at bounding box center [424, 126] width 64 height 30
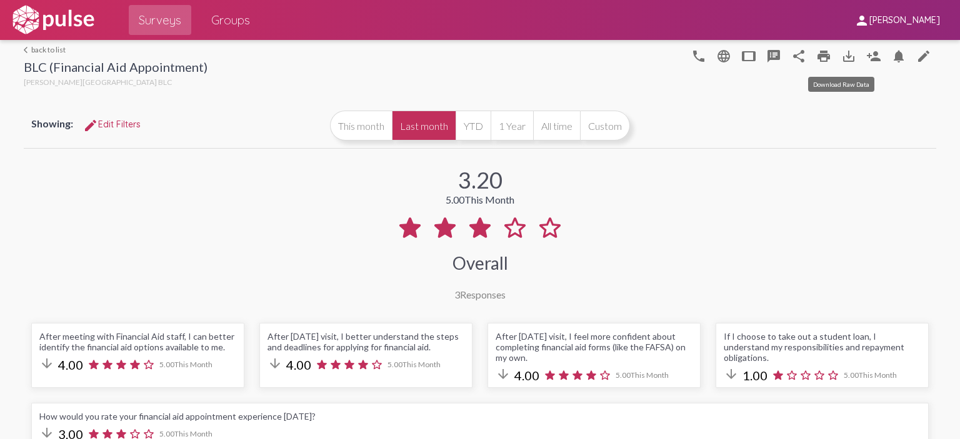
click at [841, 59] on mat-icon "save_alt" at bounding box center [848, 56] width 15 height 15
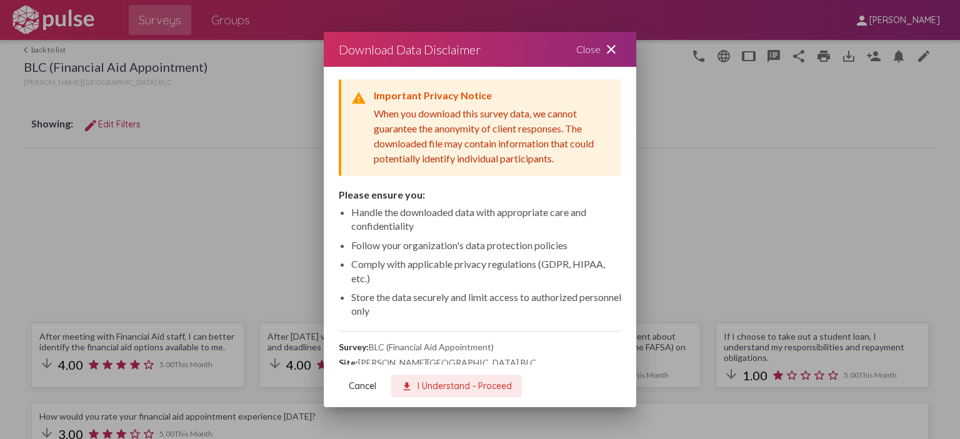
click at [437, 389] on span "download I Understand - Proceed" at bounding box center [456, 385] width 111 height 11
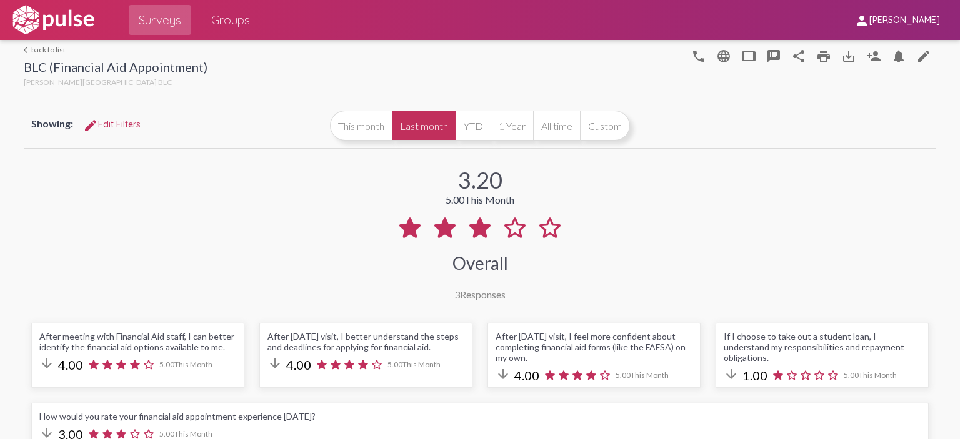
click at [60, 49] on link "arrow_back_ios back to list" at bounding box center [116, 49] width 184 height 9
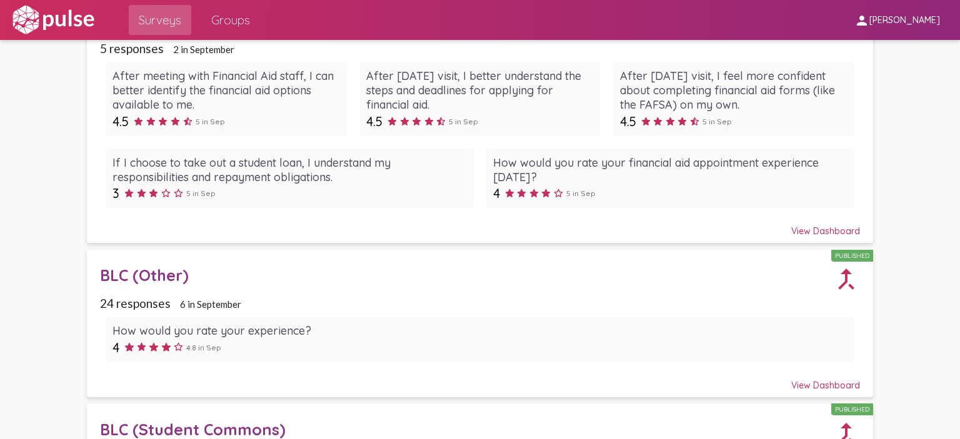
scroll to position [500, 0]
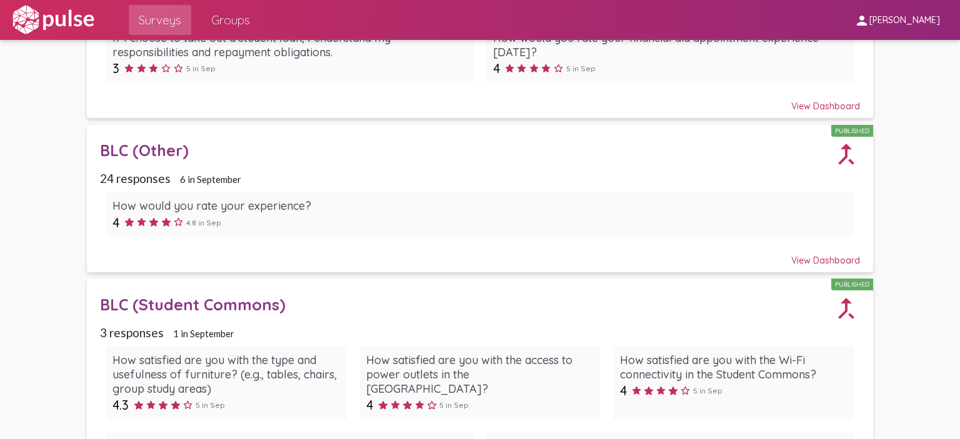
click at [156, 147] on div "BLC (Other)" at bounding box center [466, 150] width 733 height 19
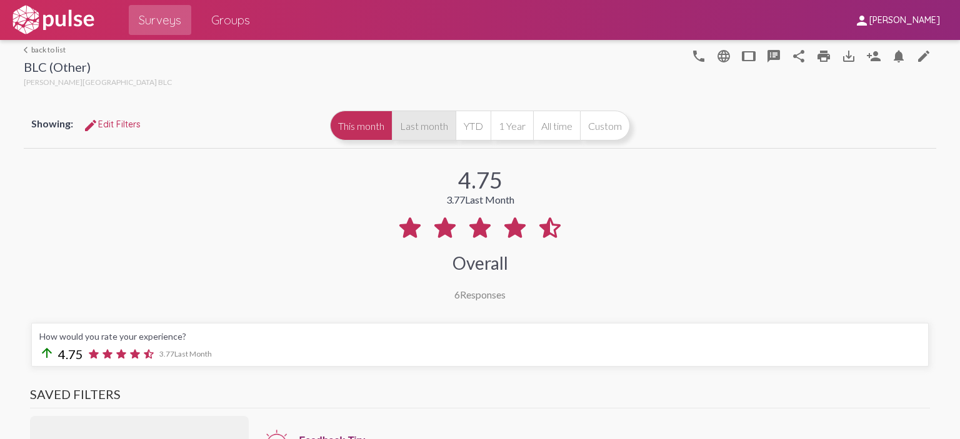
click at [428, 132] on button "Last month" at bounding box center [424, 126] width 64 height 30
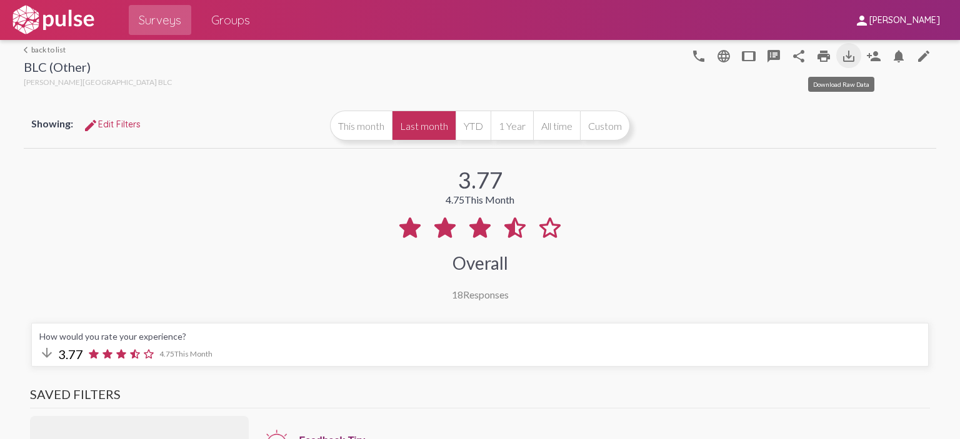
click at [841, 56] on mat-icon "save_alt" at bounding box center [848, 56] width 15 height 15
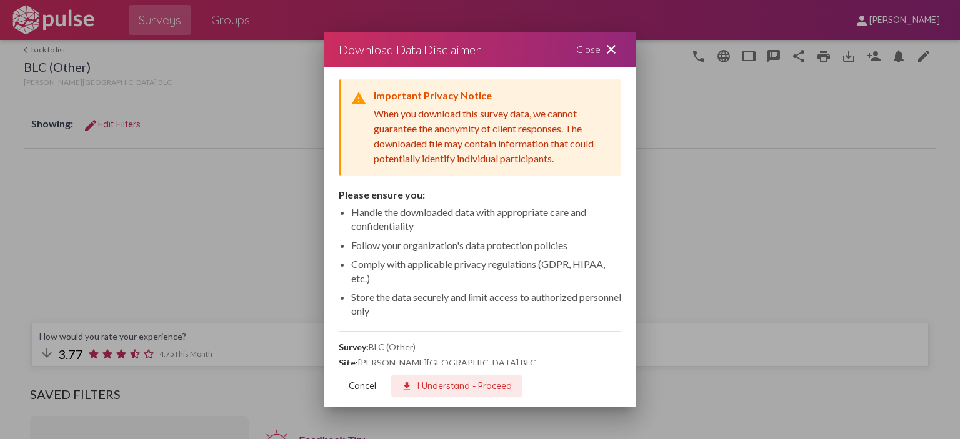
click at [449, 387] on span "download I Understand - Proceed" at bounding box center [456, 385] width 111 height 11
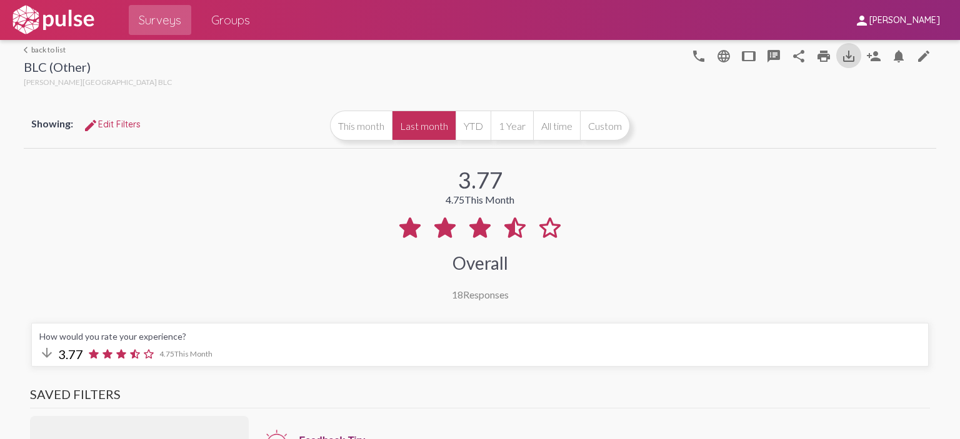
click at [47, 47] on link "arrow_back_ios back to list" at bounding box center [98, 49] width 148 height 9
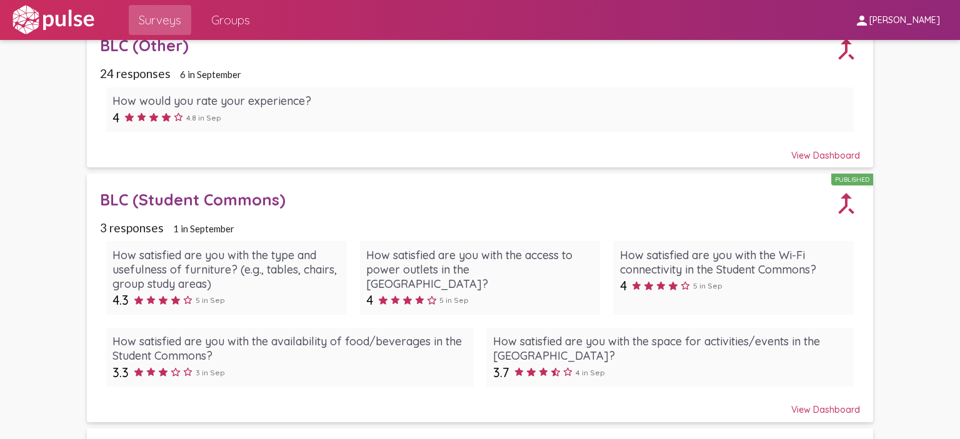
scroll to position [625, 0]
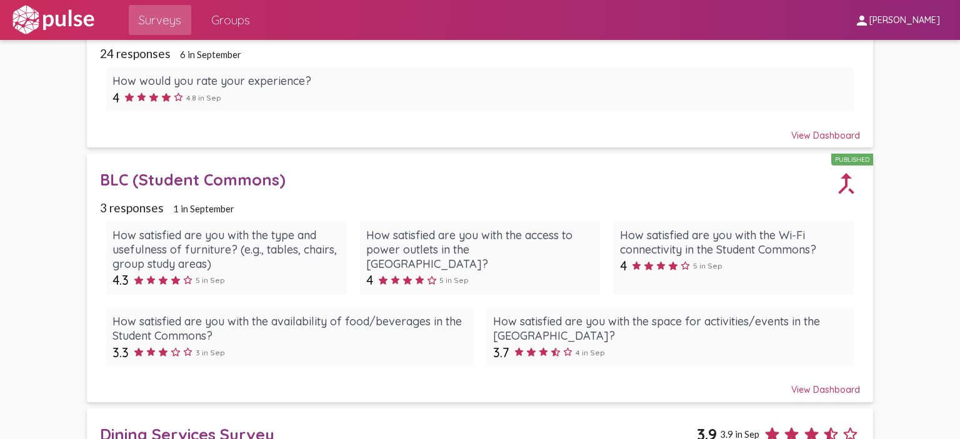
click at [231, 174] on div "BLC (Student Commons)" at bounding box center [466, 179] width 733 height 19
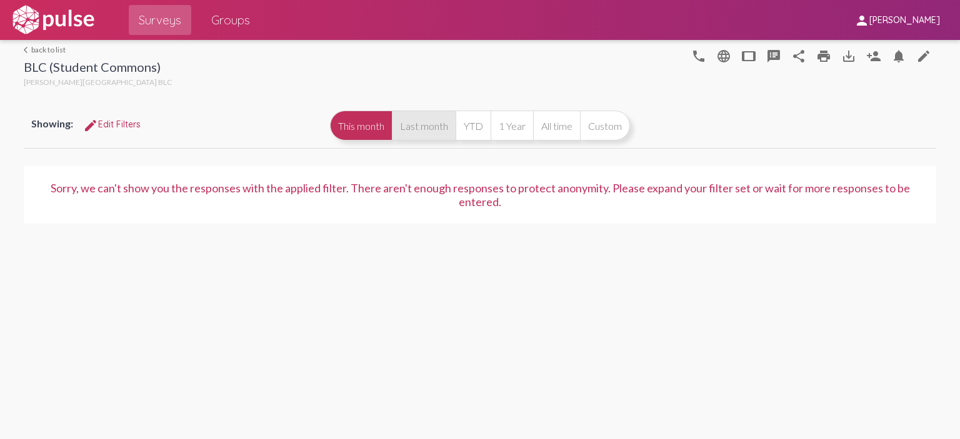
click at [425, 137] on button "Last month" at bounding box center [424, 126] width 64 height 30
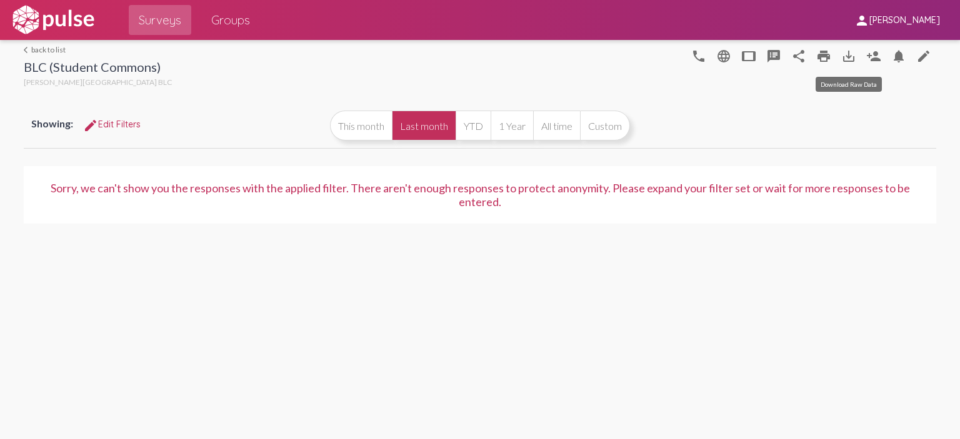
click at [846, 60] on mat-icon "save_alt" at bounding box center [848, 56] width 15 height 15
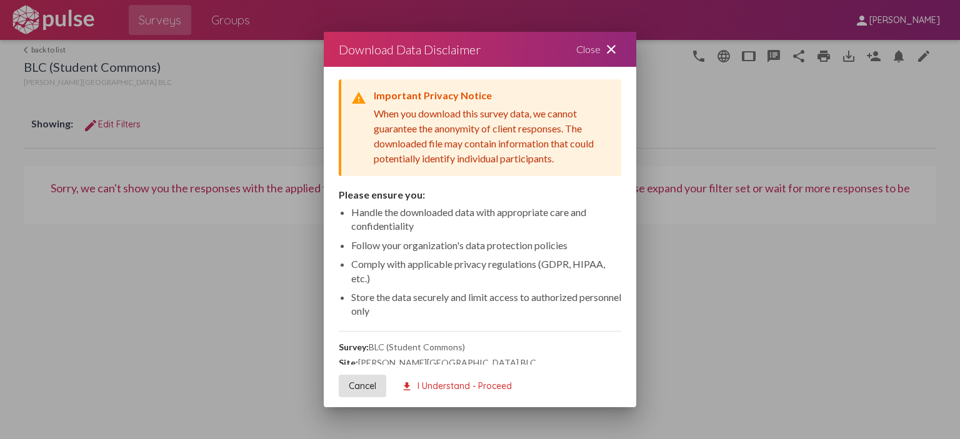
click at [448, 382] on span "download I Understand - Proceed" at bounding box center [456, 385] width 111 height 11
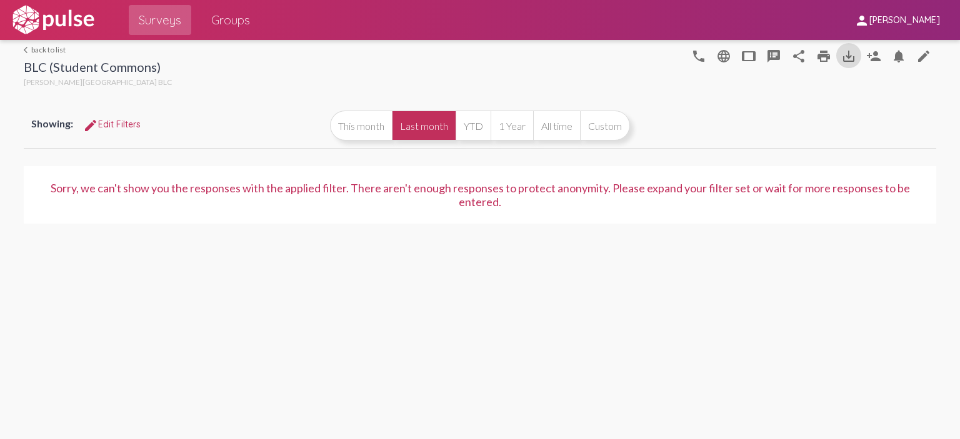
click at [58, 51] on link "arrow_back_ios back to list" at bounding box center [98, 49] width 148 height 9
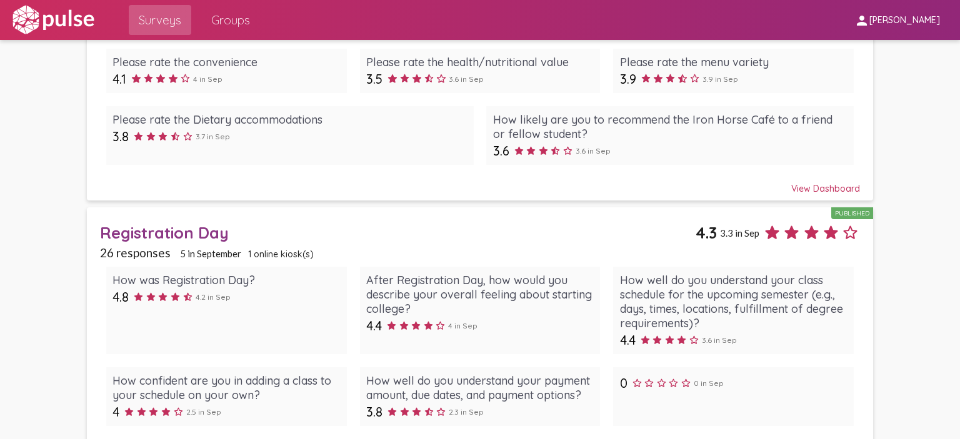
scroll to position [1187, 0]
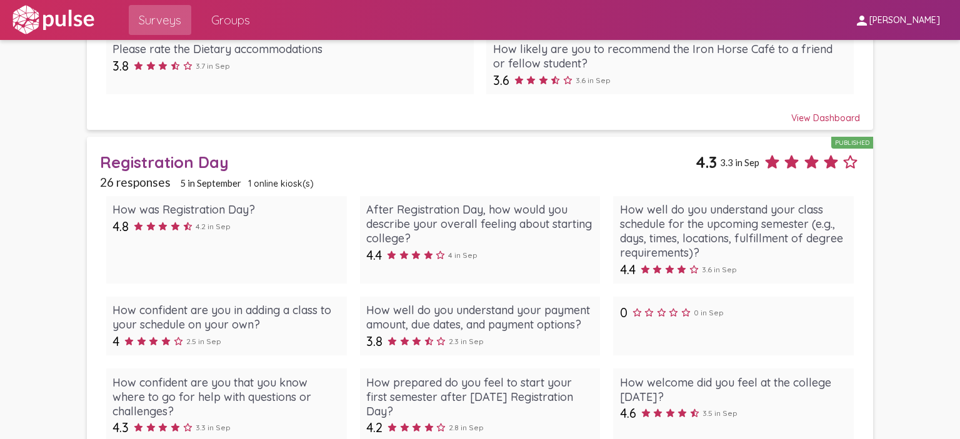
click at [202, 159] on div "Registration Day" at bounding box center [397, 161] width 595 height 19
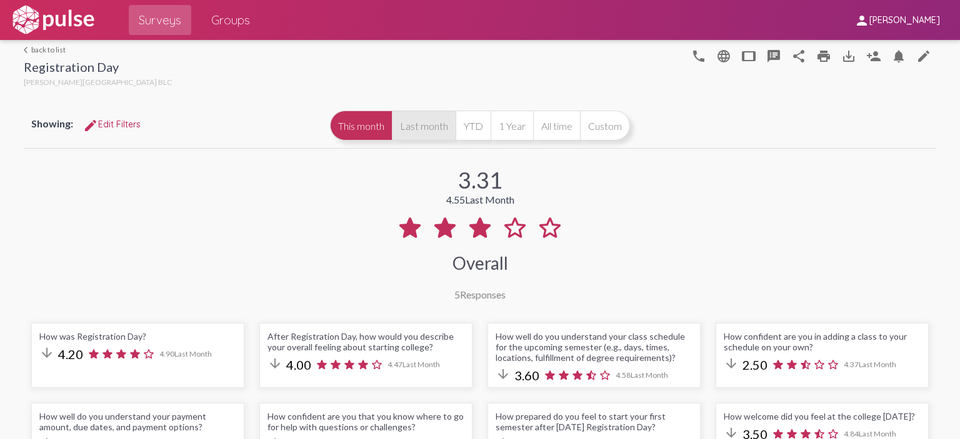
click at [432, 124] on button "Last month" at bounding box center [424, 126] width 64 height 30
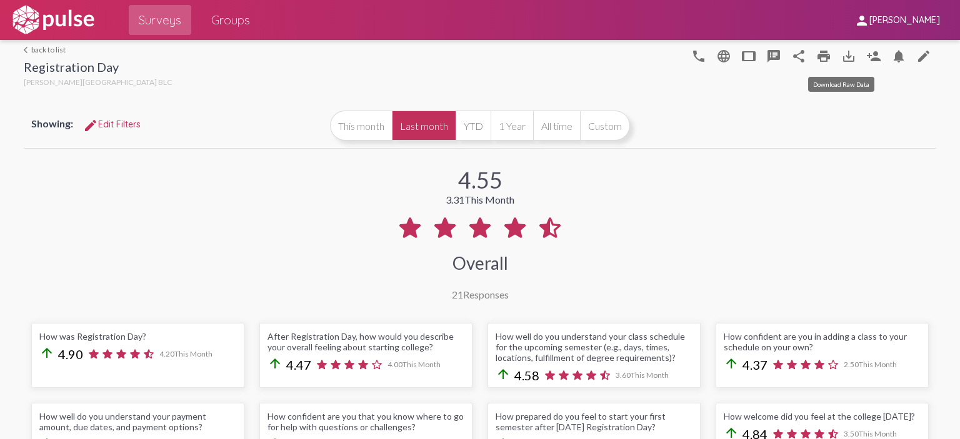
click at [844, 56] on mat-icon "save_alt" at bounding box center [848, 56] width 15 height 15
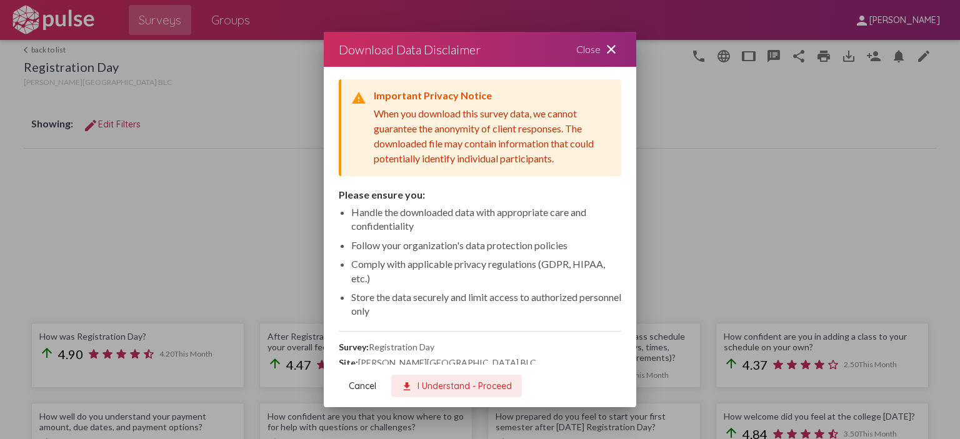
click at [442, 384] on span "download I Understand - Proceed" at bounding box center [456, 385] width 111 height 11
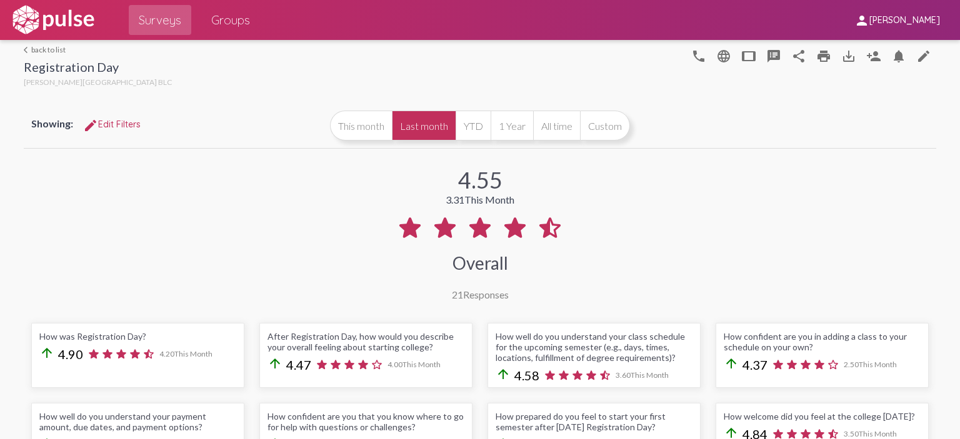
click at [52, 49] on link "arrow_back_ios back to list" at bounding box center [98, 49] width 148 height 9
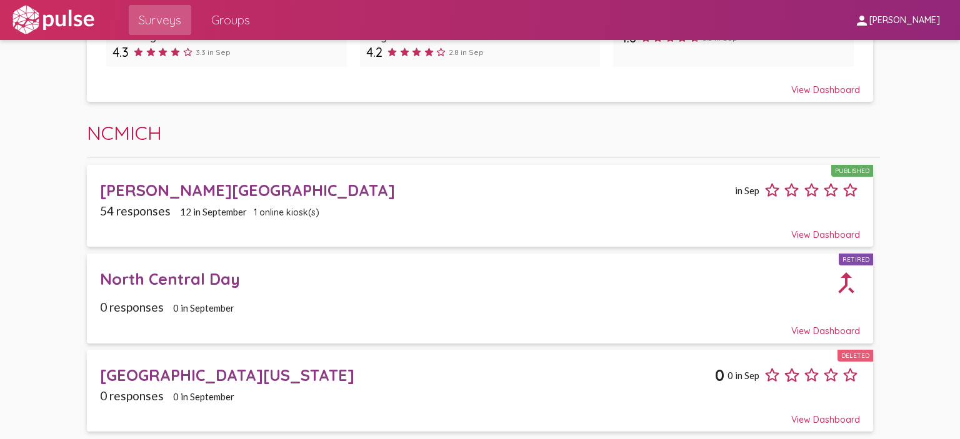
scroll to position [1571, 0]
click at [215, 192] on div "Borra Learning Center" at bounding box center [416, 190] width 632 height 19
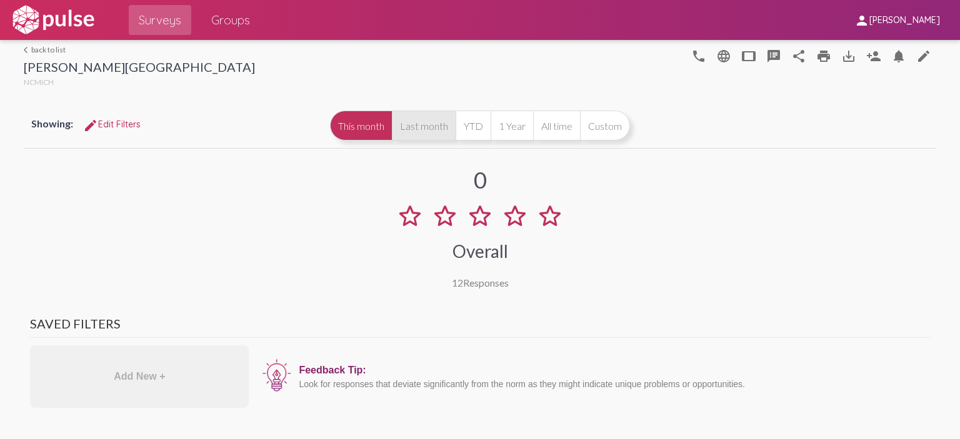
click at [399, 129] on button "Last month" at bounding box center [424, 126] width 64 height 30
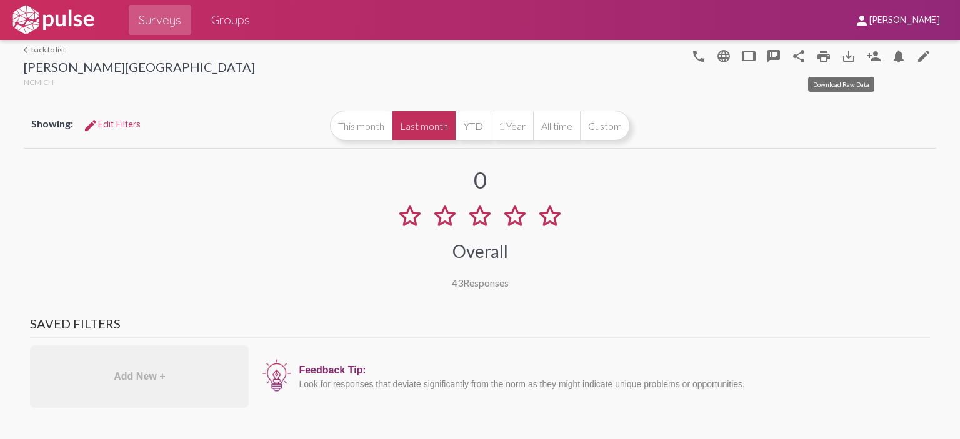
click at [841, 59] on mat-icon "save_alt" at bounding box center [848, 56] width 15 height 15
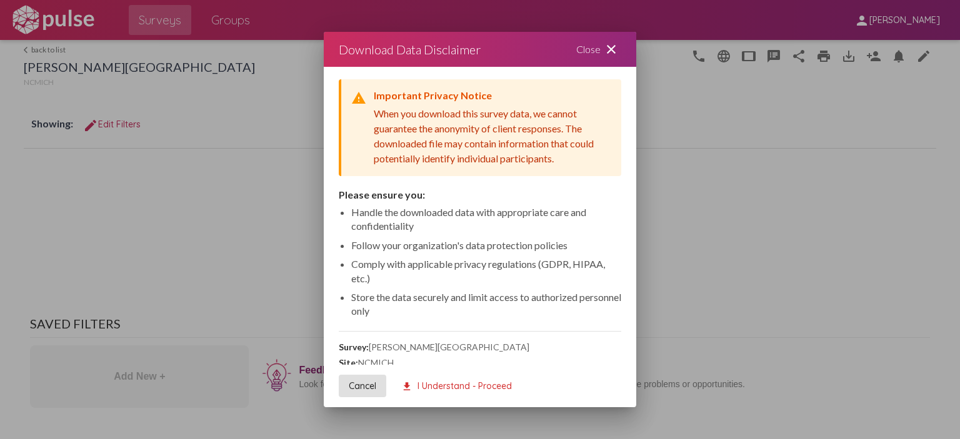
click at [450, 380] on span "download I Understand - Proceed" at bounding box center [456, 385] width 111 height 11
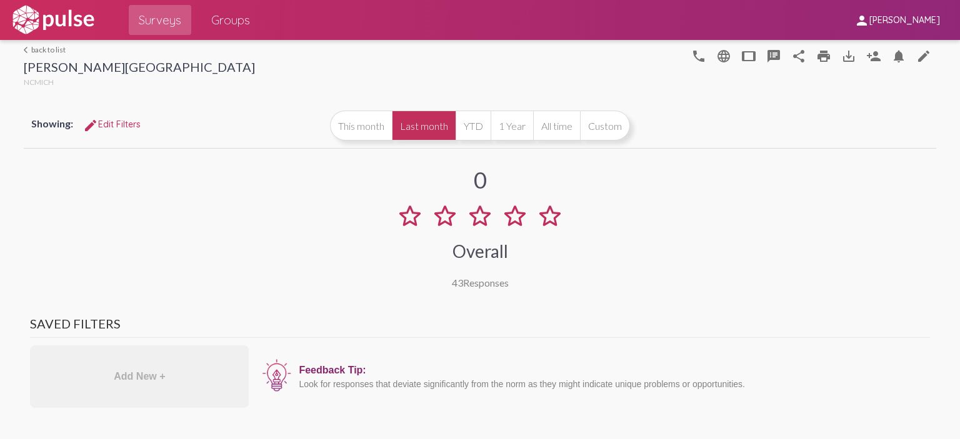
click at [57, 49] on link "arrow_back_ios back to list" at bounding box center [139, 49] width 231 height 9
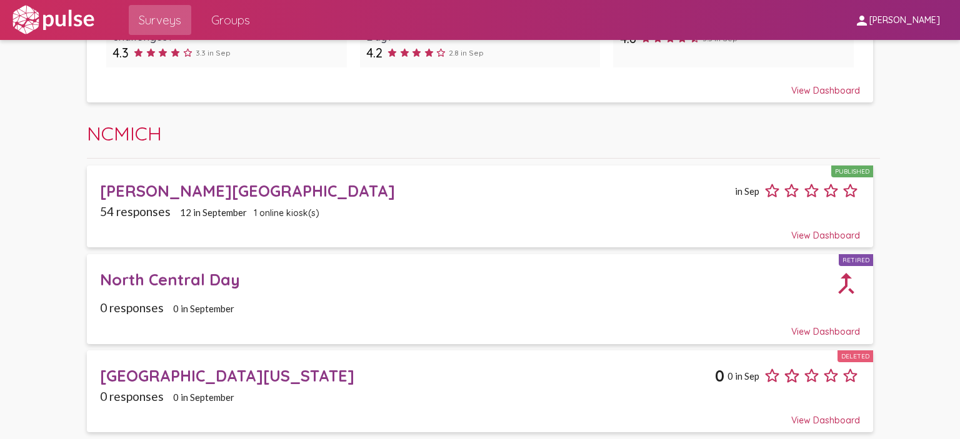
scroll to position [1571, 0]
click at [222, 289] on div "North Central Day" at bounding box center [466, 278] width 733 height 19
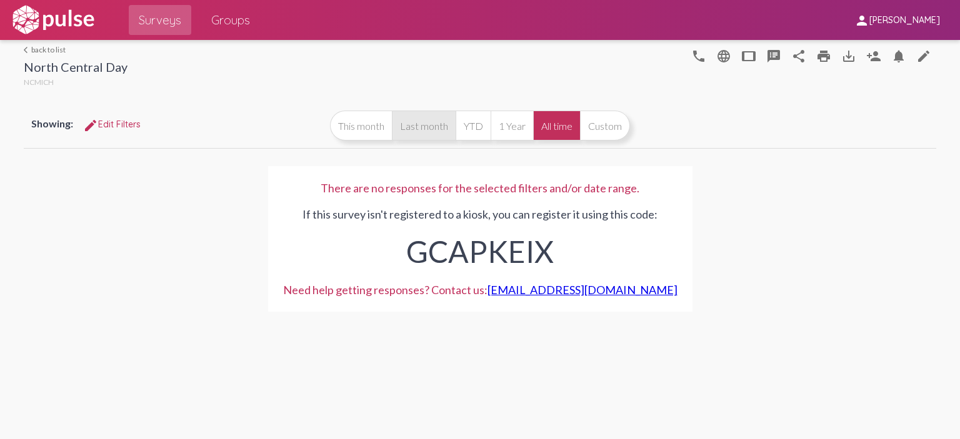
click at [425, 124] on button "Last month" at bounding box center [424, 126] width 64 height 30
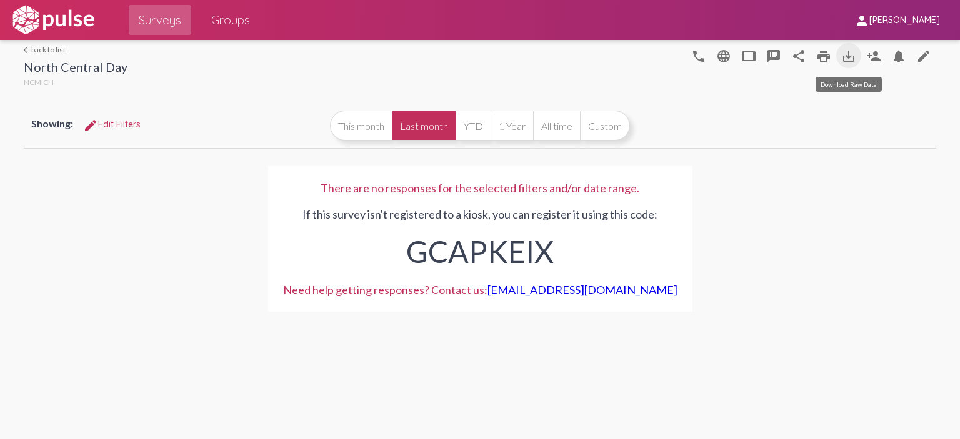
click at [850, 54] on mat-icon "save_alt" at bounding box center [848, 56] width 15 height 15
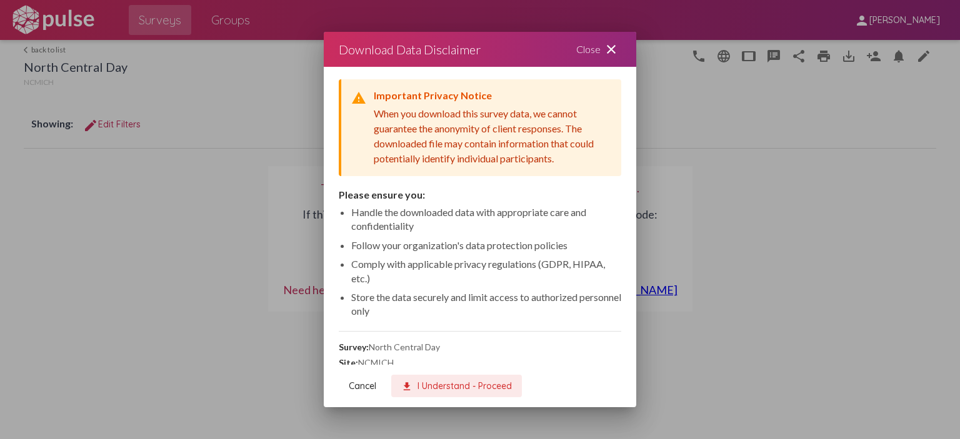
click at [455, 382] on span "download I Understand - Proceed" at bounding box center [456, 385] width 111 height 11
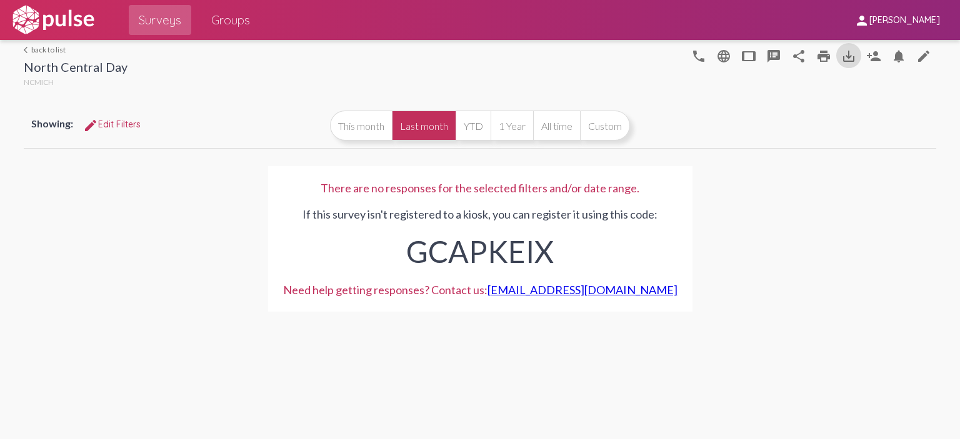
click at [49, 50] on link "arrow_back_ios back to list" at bounding box center [76, 49] width 104 height 9
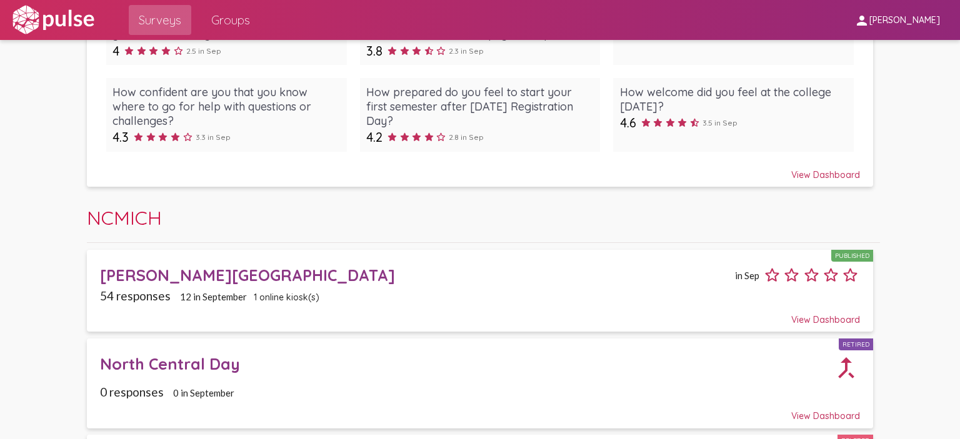
scroll to position [1562, 0]
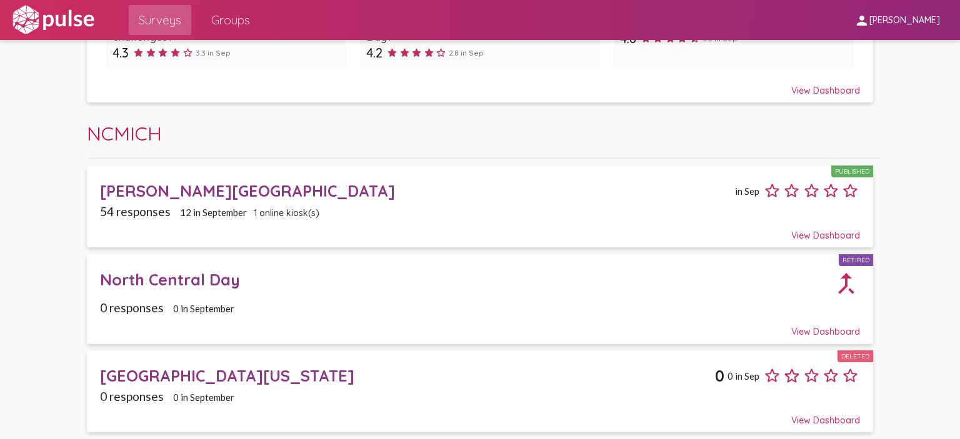
click at [237, 201] on div "Borra Learning Center" at bounding box center [416, 190] width 632 height 19
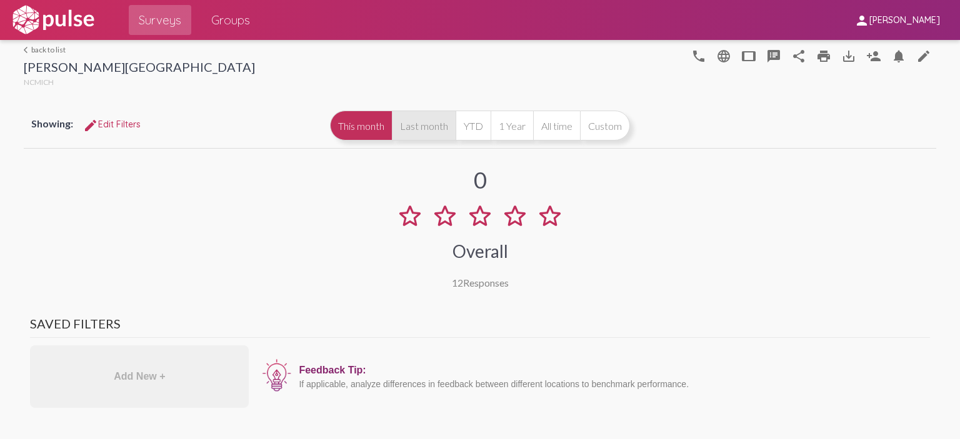
click at [424, 124] on button "Last month" at bounding box center [424, 126] width 64 height 30
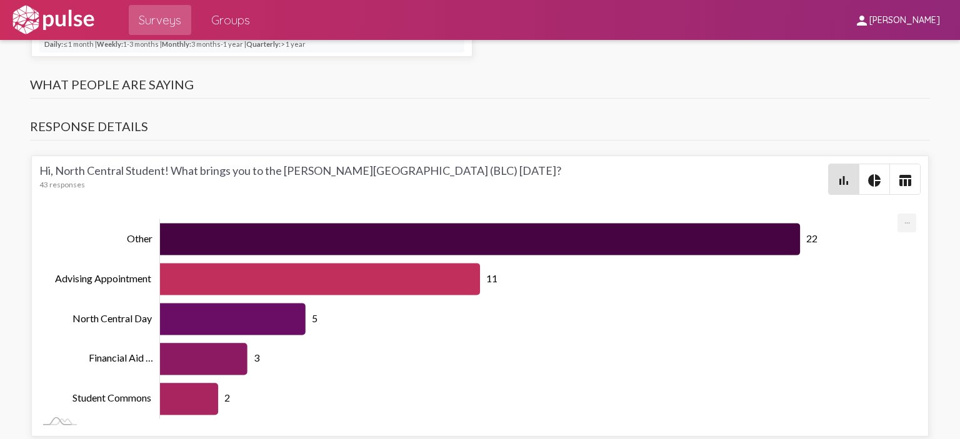
scroll to position [944, 0]
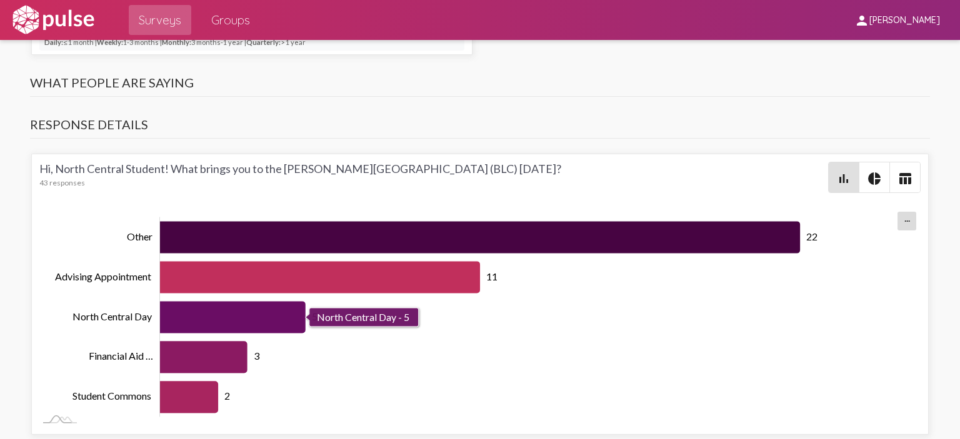
click at [250, 312] on icon "Series" at bounding box center [233, 318] width 146 height 32
click at [351, 312] on rect "Chart" at bounding box center [528, 317] width 737 height 200
click at [538, 234] on icon "Series" at bounding box center [480, 238] width 640 height 32
click at [270, 312] on icon "Series" at bounding box center [233, 318] width 146 height 32
click at [246, 313] on icon "Series" at bounding box center [233, 318] width 146 height 32
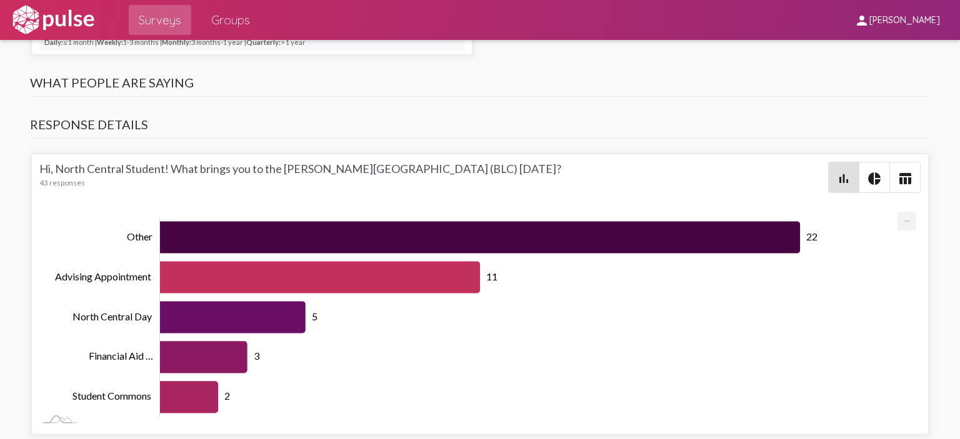
click at [898, 174] on mat-icon "table_chart" at bounding box center [904, 178] width 15 height 15
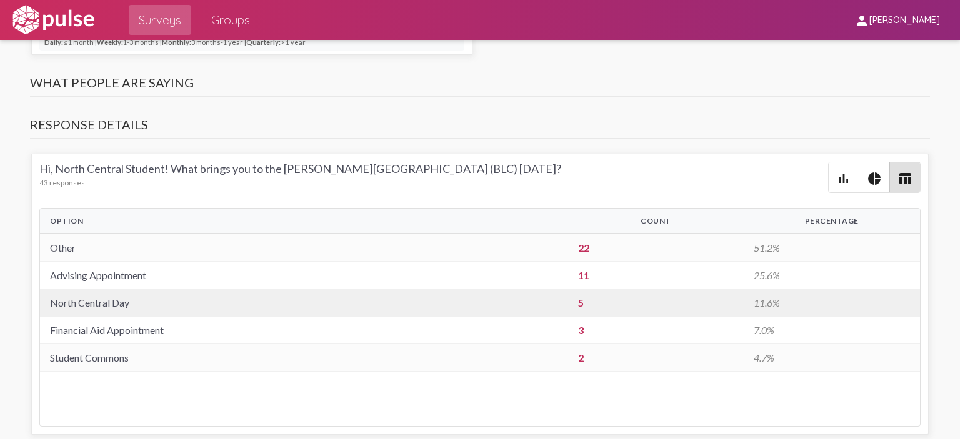
click at [192, 291] on td "North Central Day" at bounding box center [303, 302] width 527 height 27
click at [575, 297] on td "5" at bounding box center [656, 302] width 176 height 27
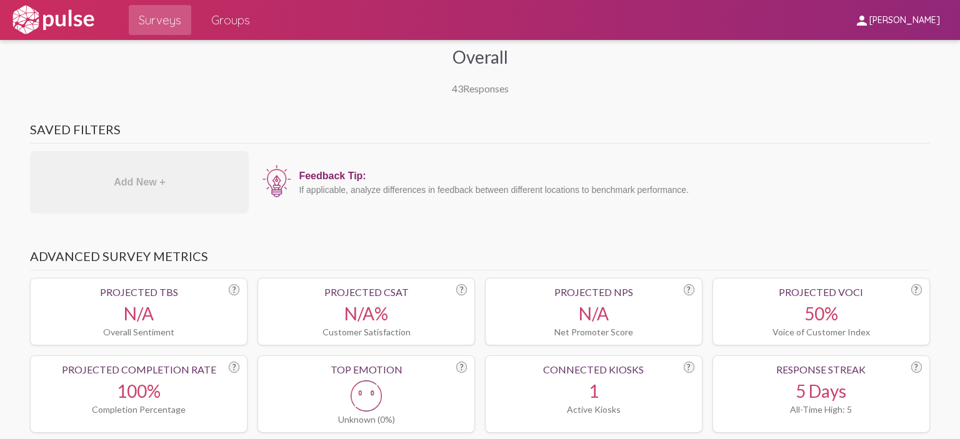
scroll to position [0, 0]
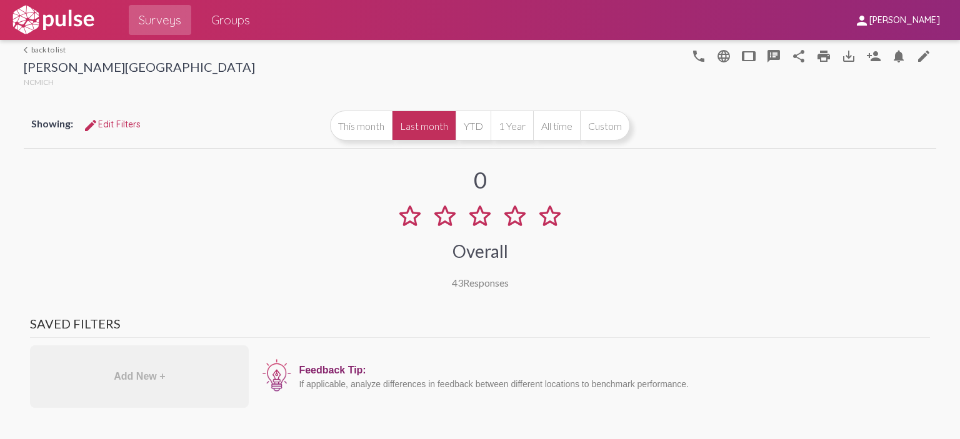
click at [65, 49] on link "arrow_back_ios back to list" at bounding box center [139, 49] width 231 height 9
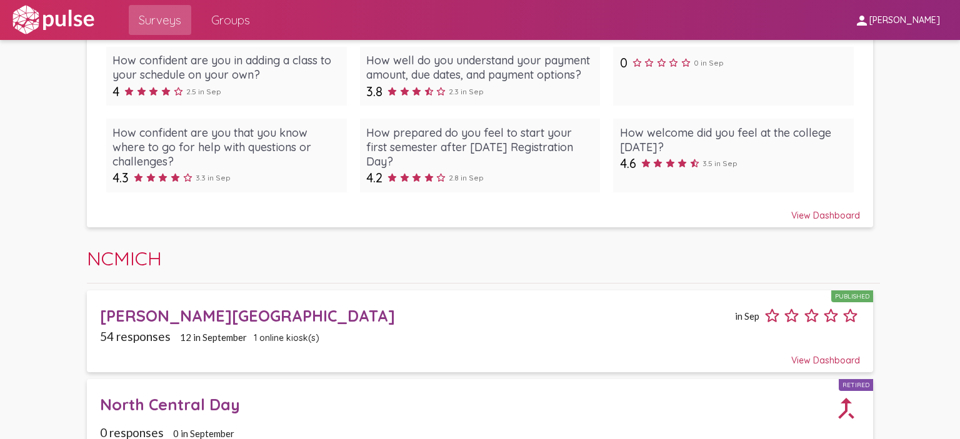
scroll to position [1571, 0]
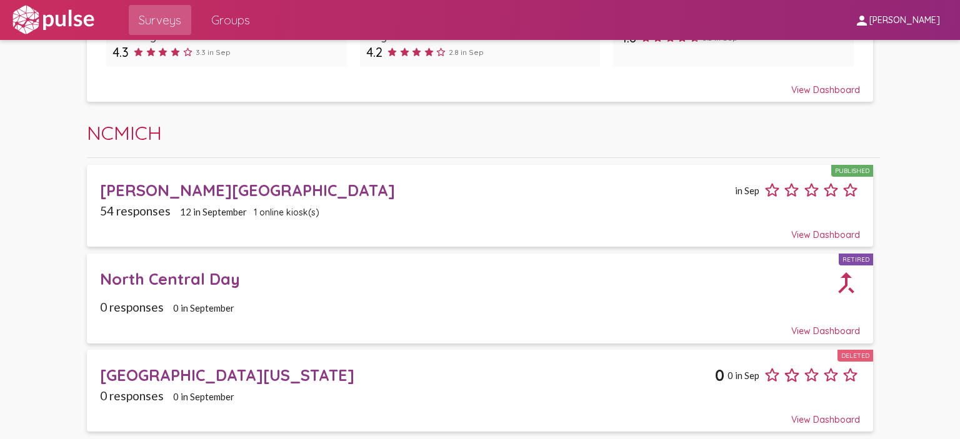
click at [252, 198] on div "Borra Learning Center" at bounding box center [416, 190] width 632 height 19
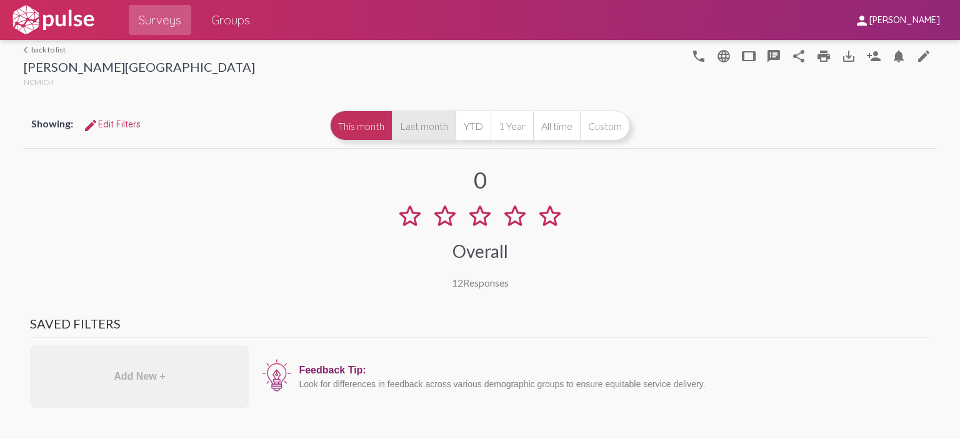
click at [422, 126] on button "Last month" at bounding box center [424, 126] width 64 height 30
click at [62, 47] on link "arrow_back_ios back to list" at bounding box center [139, 49] width 231 height 9
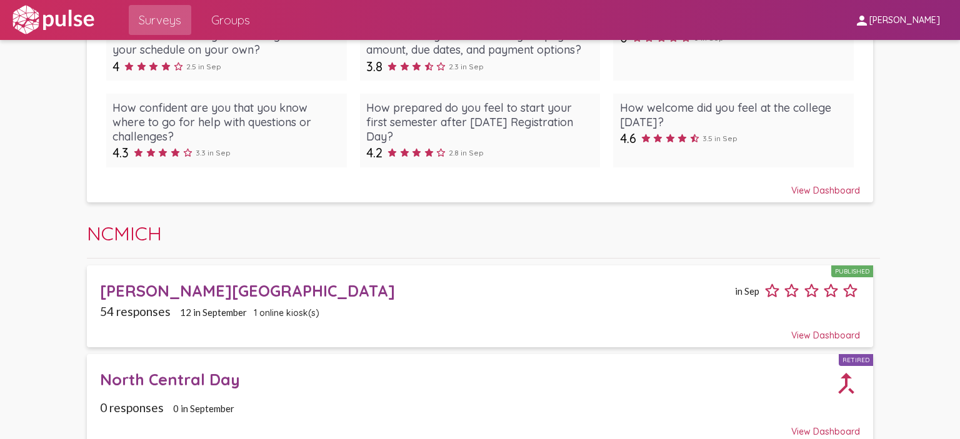
scroll to position [1571, 0]
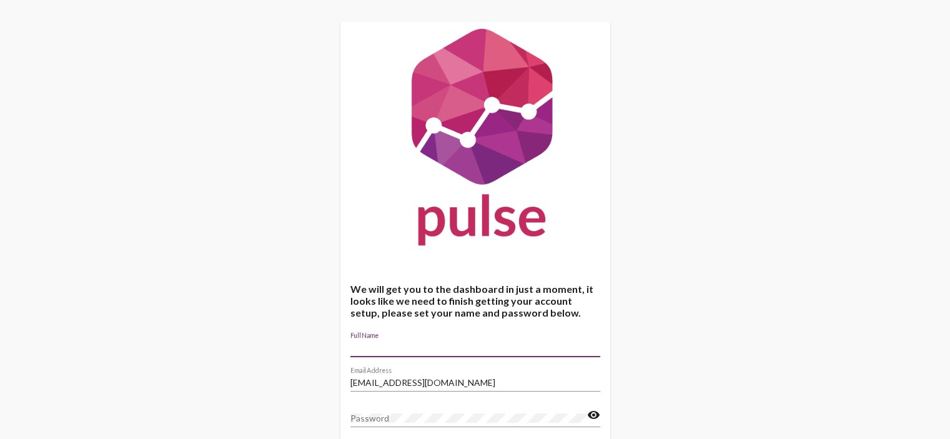
click at [432, 347] on input "Full Name" at bounding box center [476, 348] width 250 height 10
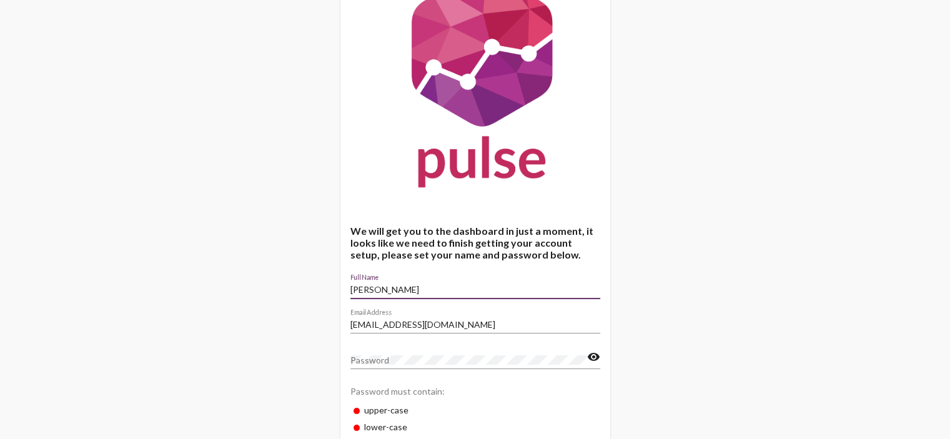
scroll to position [125, 0]
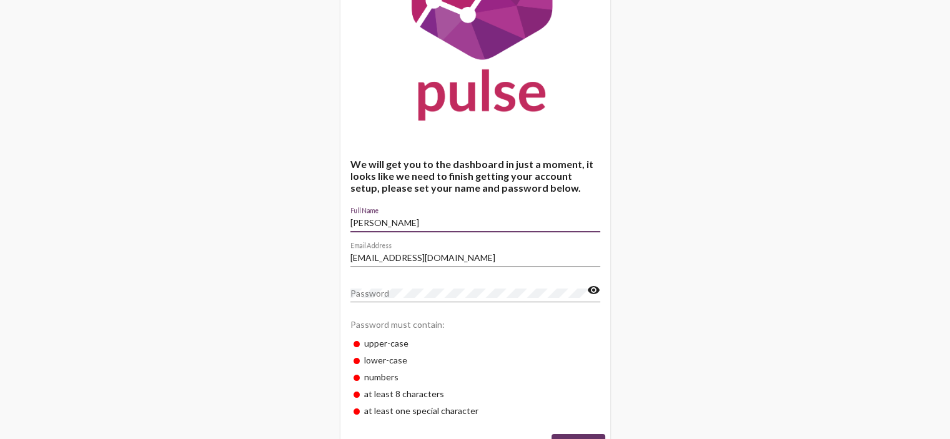
type input "[PERSON_NAME]"
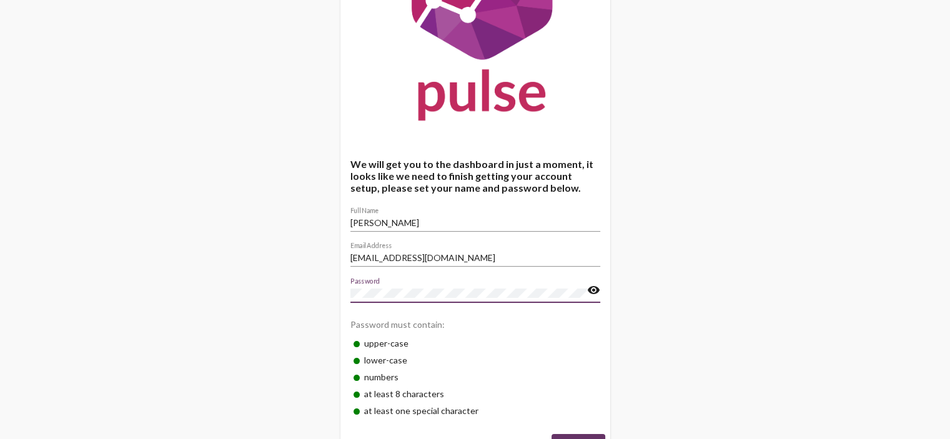
click at [593, 290] on mat-icon "visibility" at bounding box center [593, 290] width 13 height 15
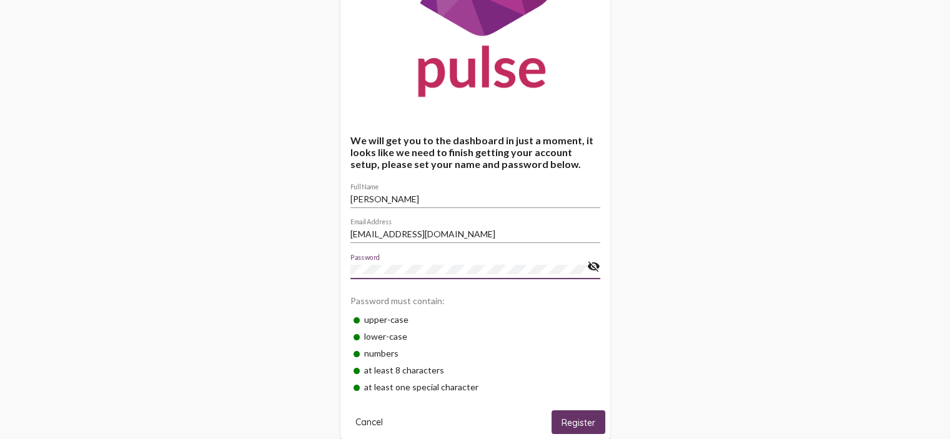
scroll to position [170, 0]
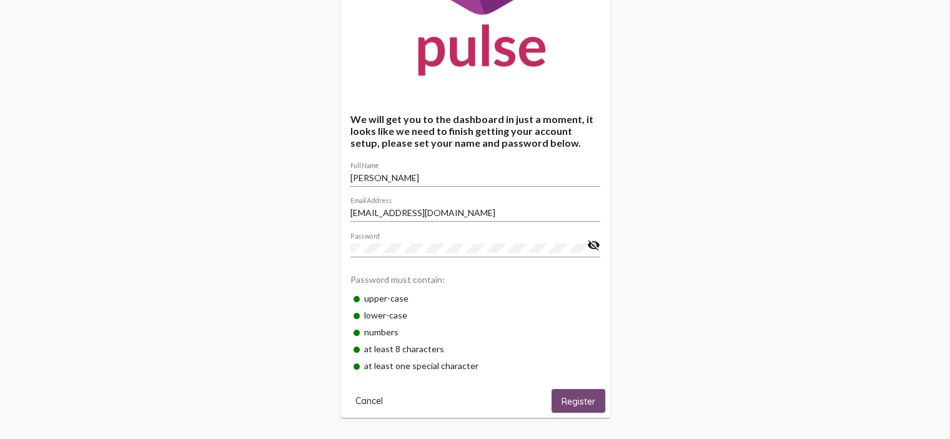
click at [571, 402] on span "Register" at bounding box center [579, 401] width 34 height 11
